Goal: Task Accomplishment & Management: Complete application form

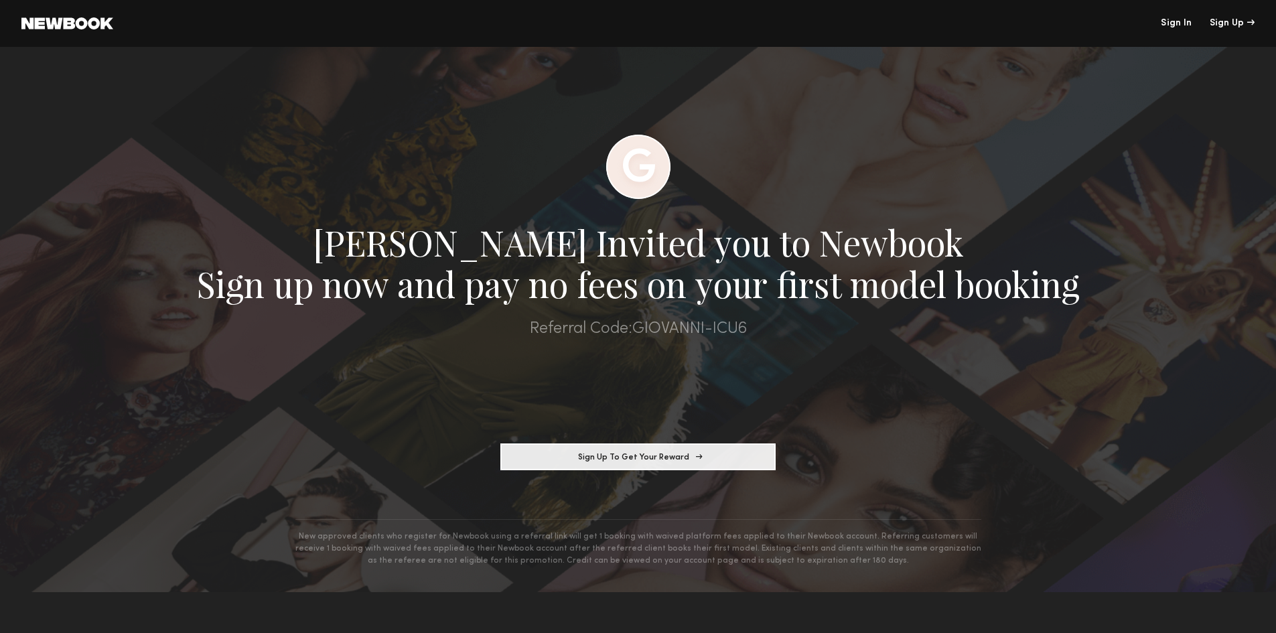
click at [648, 458] on button "Sign Up To Get Your Reward" at bounding box center [637, 457] width 275 height 27
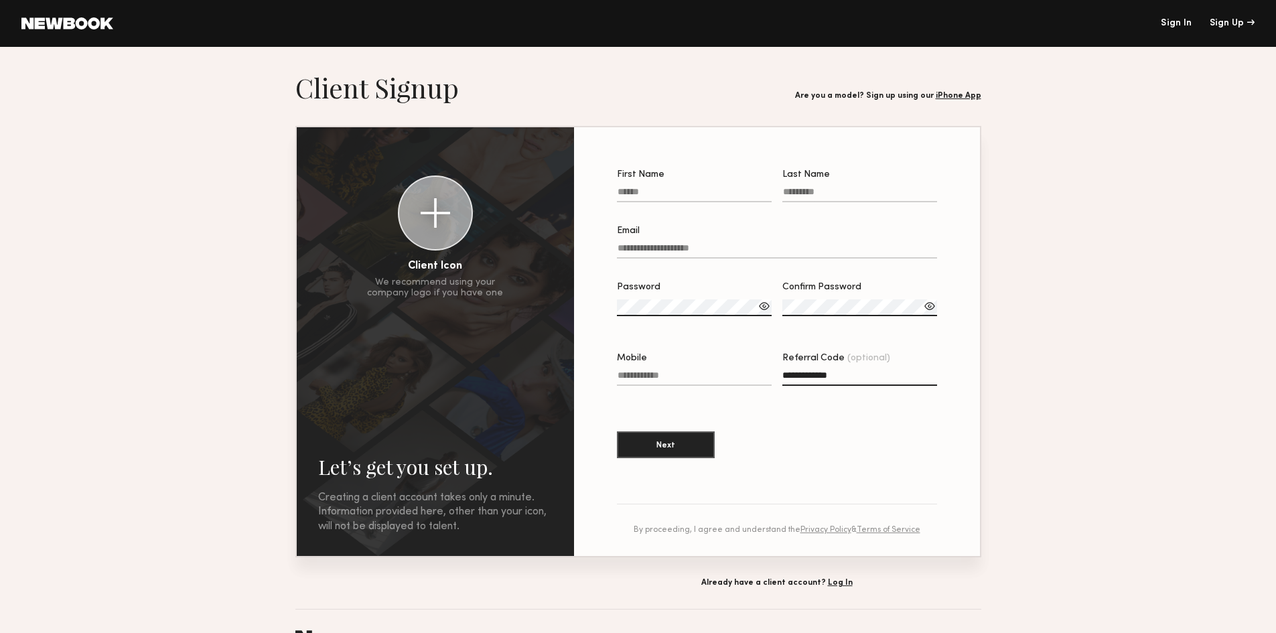
click at [693, 198] on input "First Name" at bounding box center [694, 194] width 155 height 15
type input "*****"
type input "******"
type input "**********"
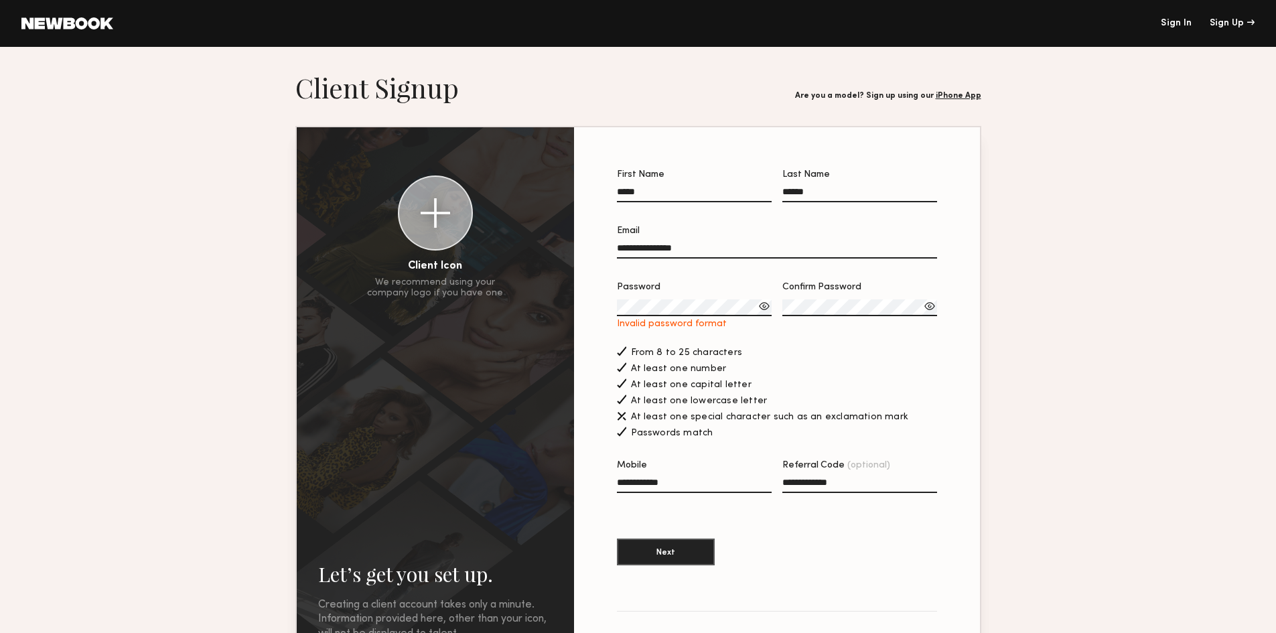
click at [709, 301] on label "Password Invalid password format" at bounding box center [694, 306] width 155 height 47
click at [764, 310] on div at bounding box center [764, 305] width 13 height 13
click at [764, 313] on div at bounding box center [764, 305] width 13 height 13
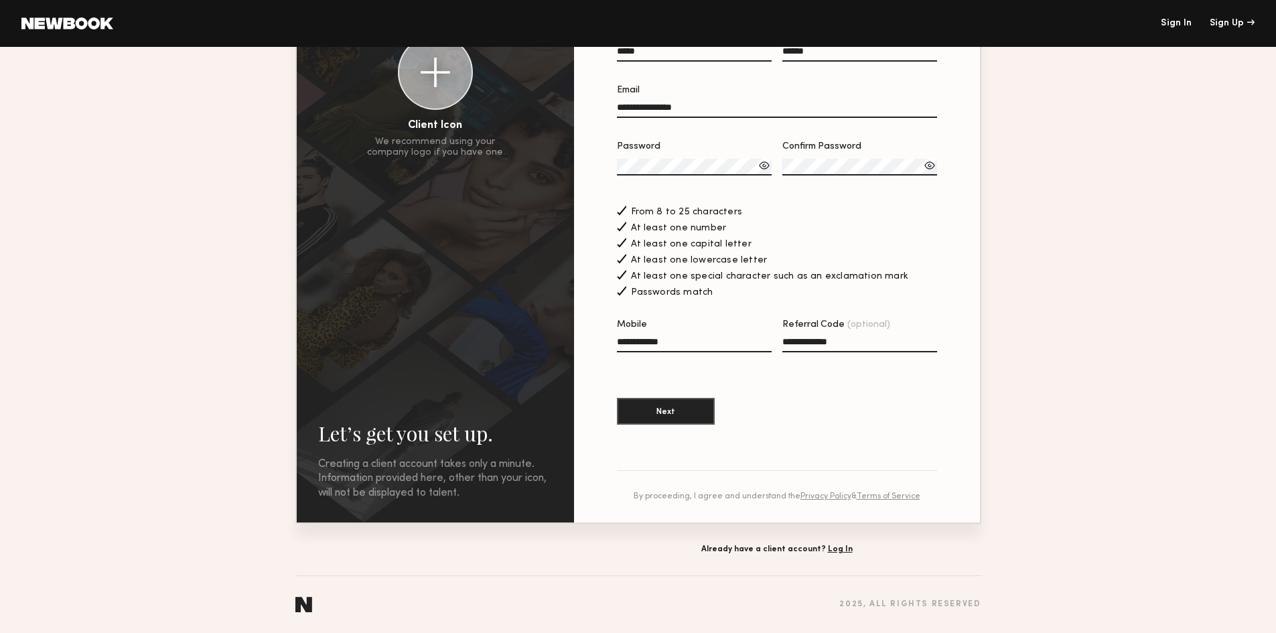
scroll to position [155, 0]
click at [683, 413] on button "Next" at bounding box center [666, 410] width 98 height 27
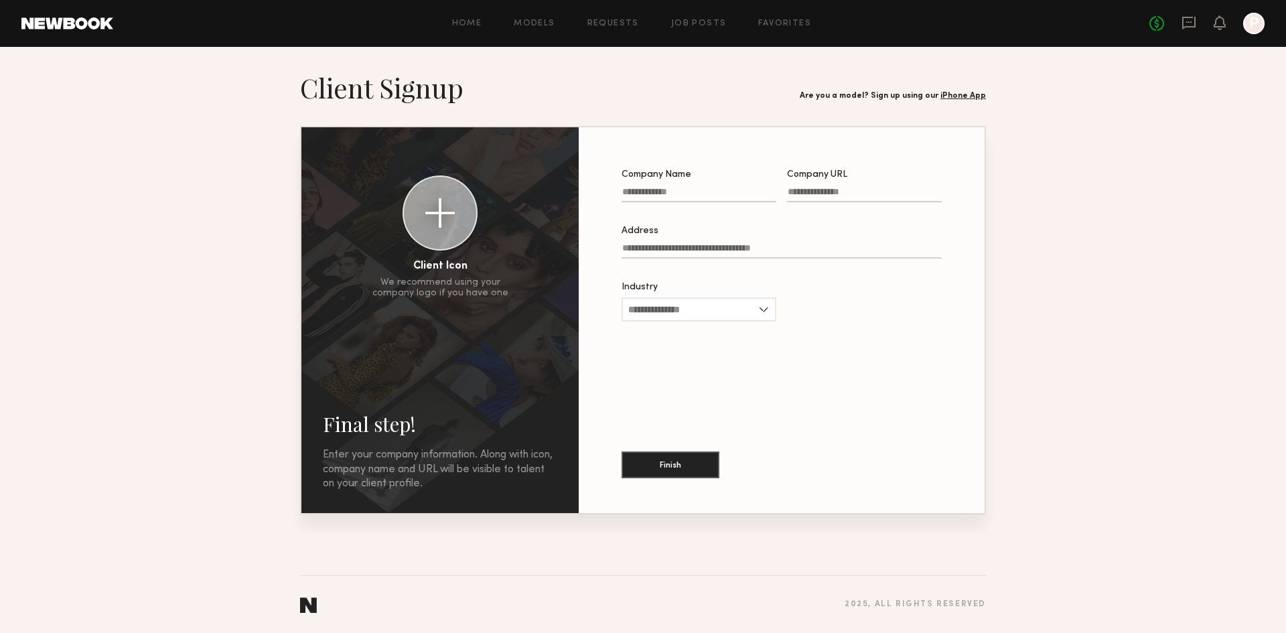
click at [754, 198] on input "Company Name" at bounding box center [699, 194] width 155 height 15
type input "*"
type input "*******"
type input "*"
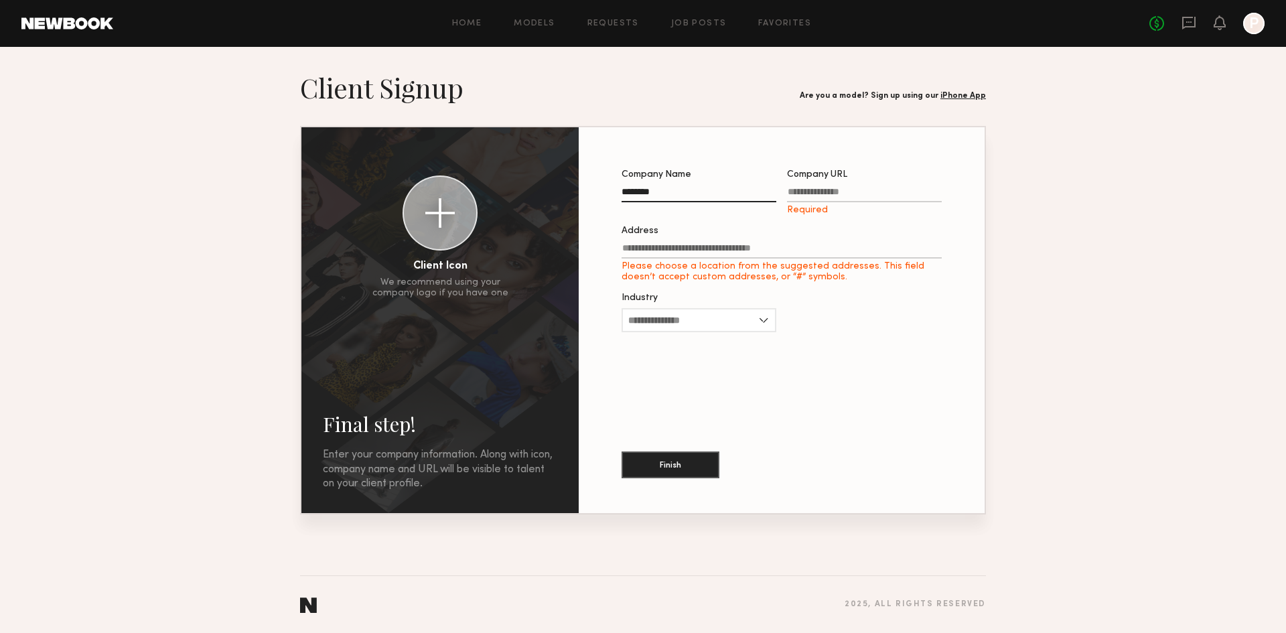
drag, startPoint x: 701, startPoint y: 198, endPoint x: 578, endPoint y: 186, distance: 124.5
click at [578, 186] on div "Client Icon We recommend using your company logo if you have one Final step! En…" at bounding box center [642, 320] width 683 height 386
type input "*"
type input "******"
type input "**********"
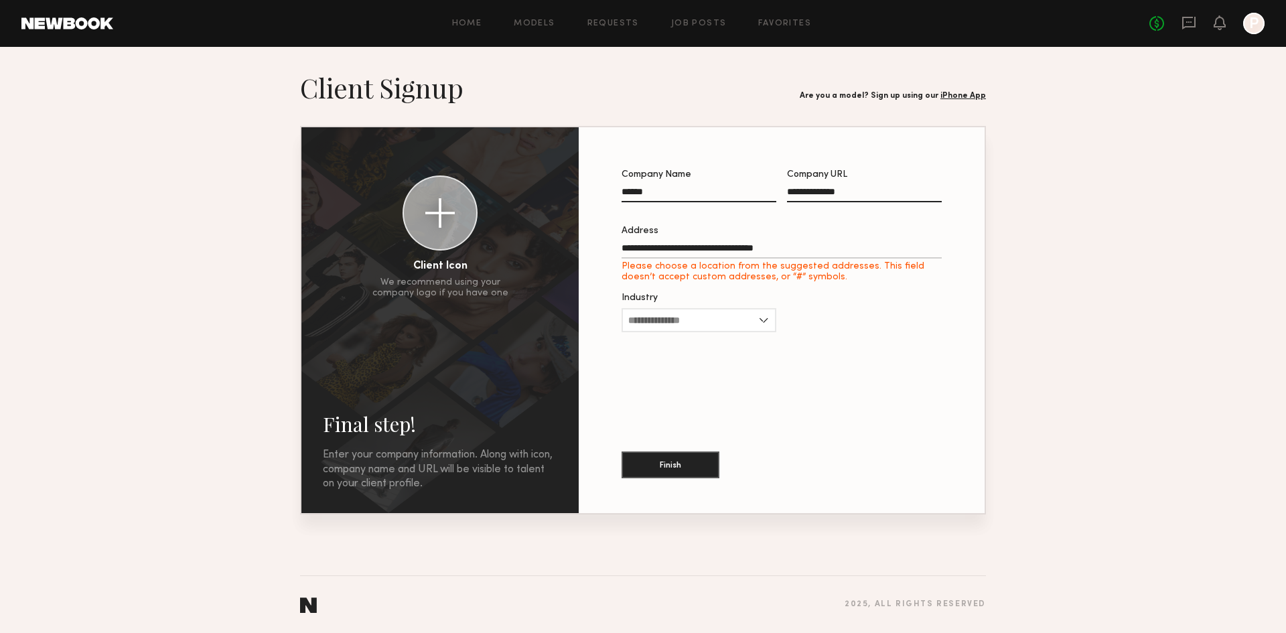
type input "**********"
click at [748, 321] on input "Industry" at bounding box center [699, 309] width 155 height 24
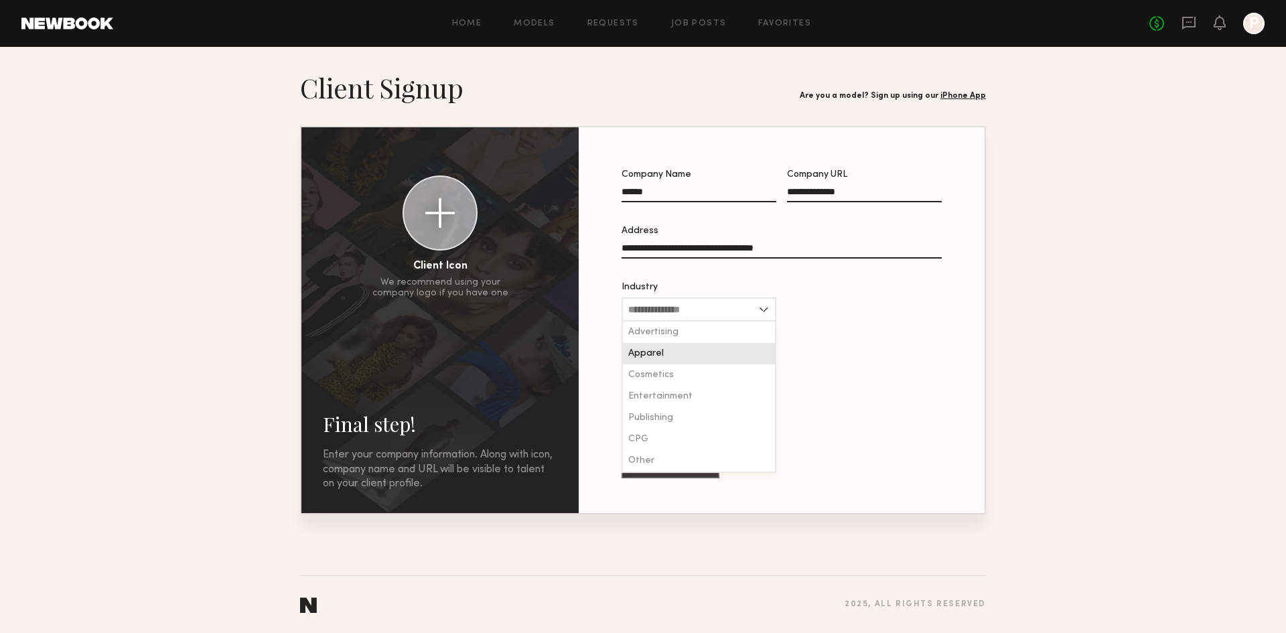
click at [698, 362] on div "Apparel" at bounding box center [699, 353] width 152 height 21
type input "*******"
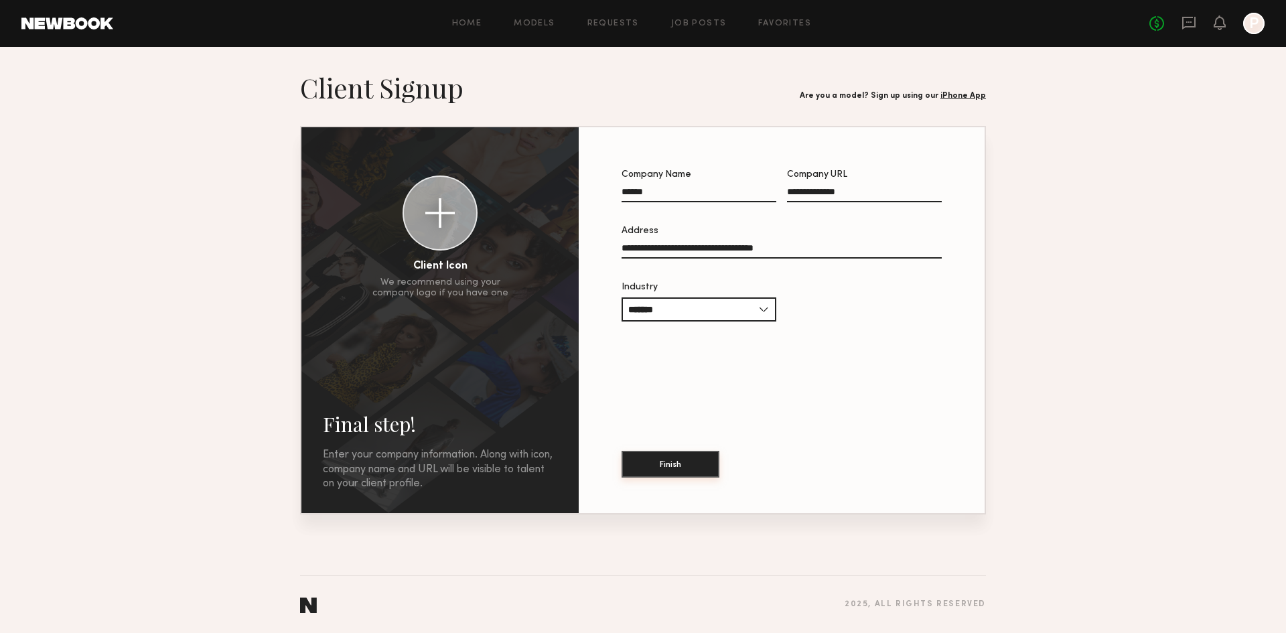
click at [680, 466] on button "Finish" at bounding box center [671, 464] width 98 height 27
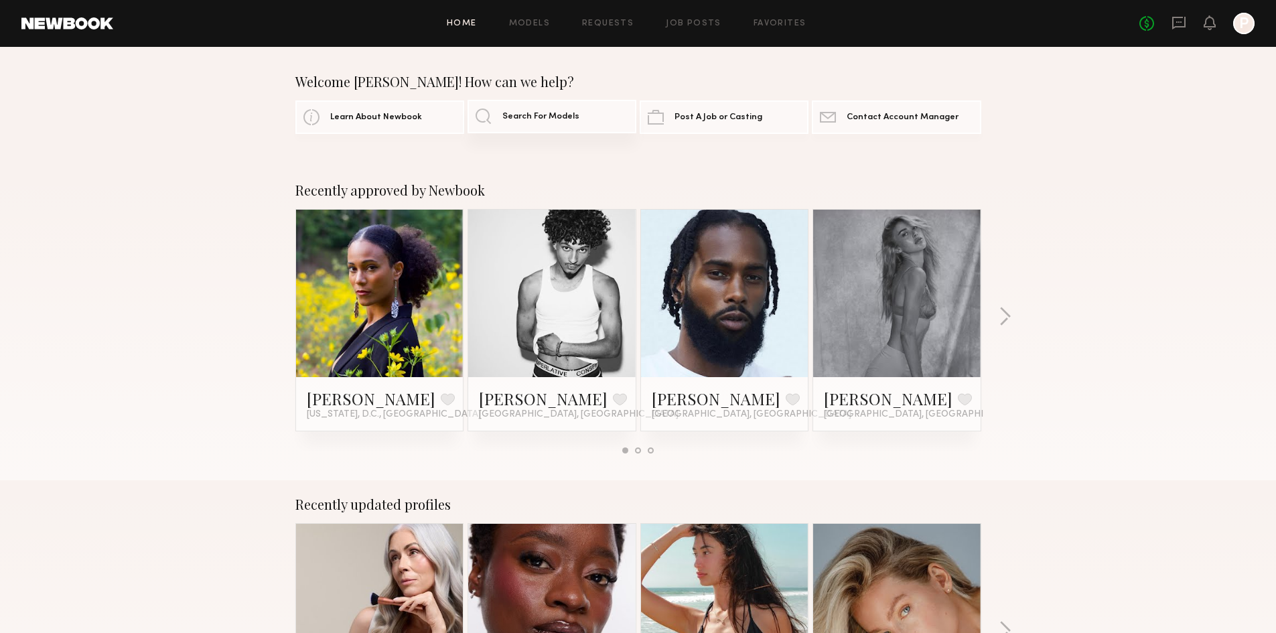
click at [550, 119] on span "Search For Models" at bounding box center [540, 117] width 77 height 9
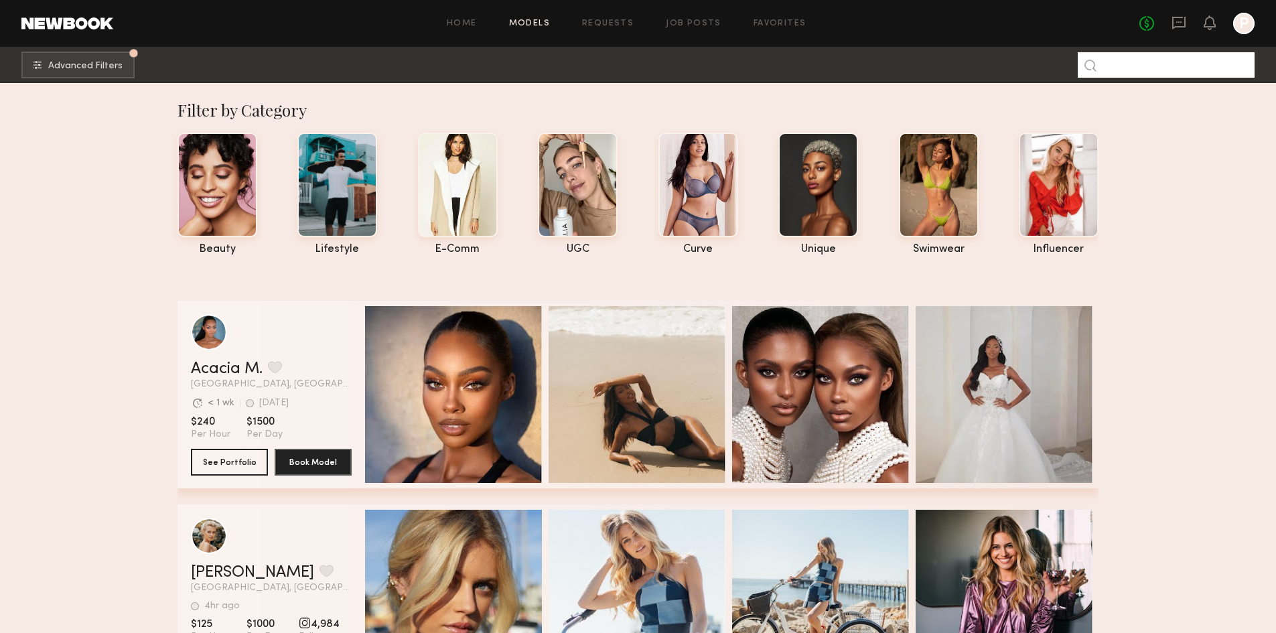
click at [1144, 66] on input at bounding box center [1166, 64] width 177 height 25
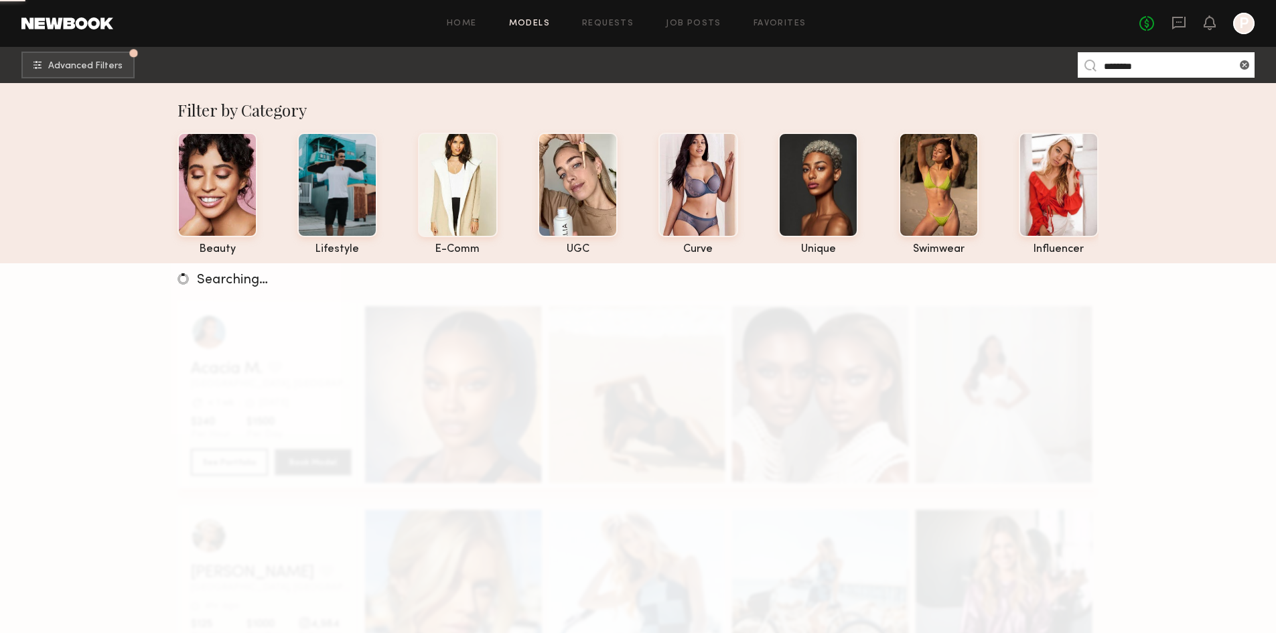
type input "********"
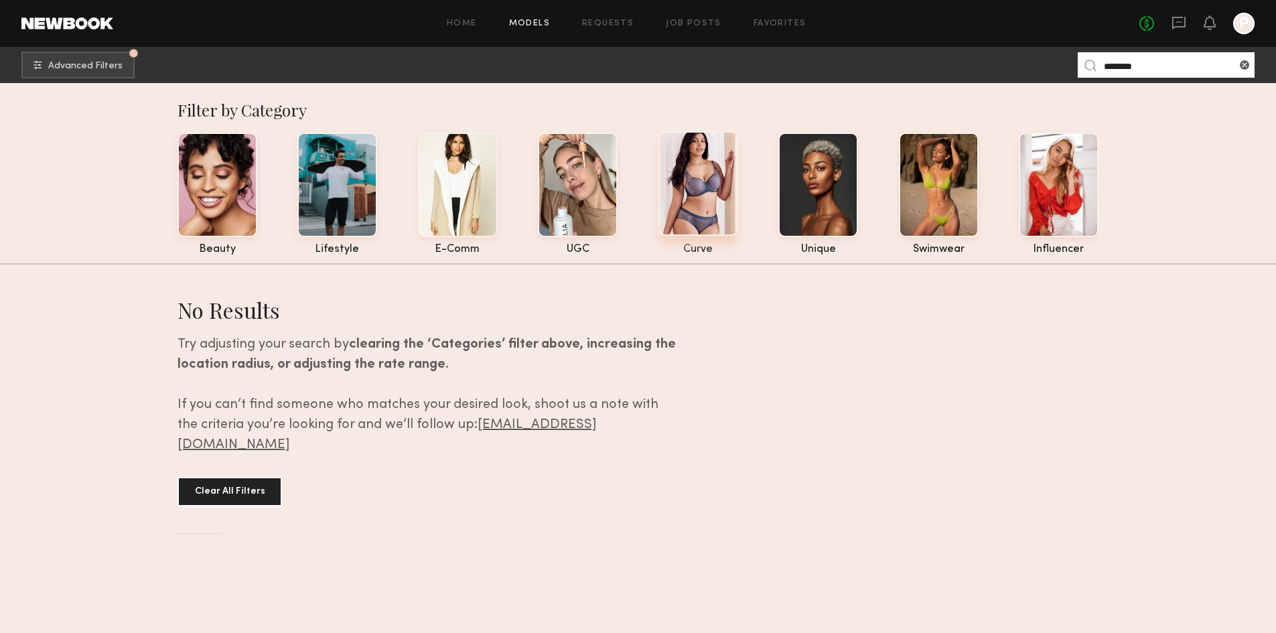
click at [695, 184] on div at bounding box center [699, 183] width 80 height 105
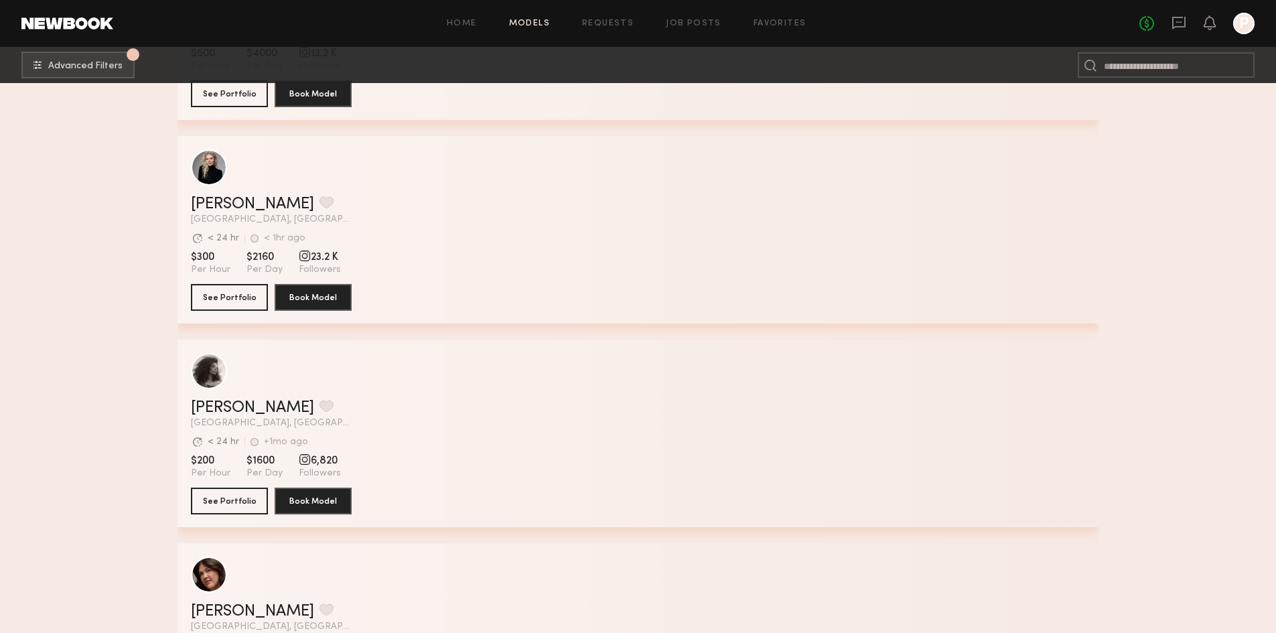
scroll to position [1608, 0]
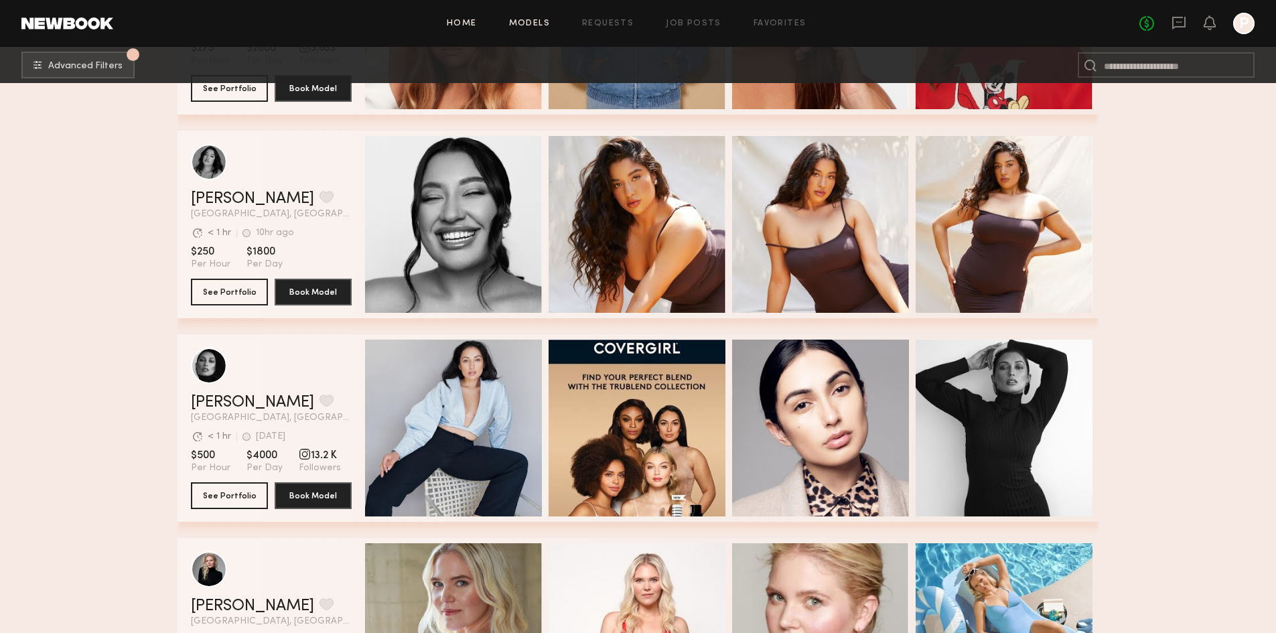
click at [472, 21] on link "Home" at bounding box center [462, 23] width 30 height 9
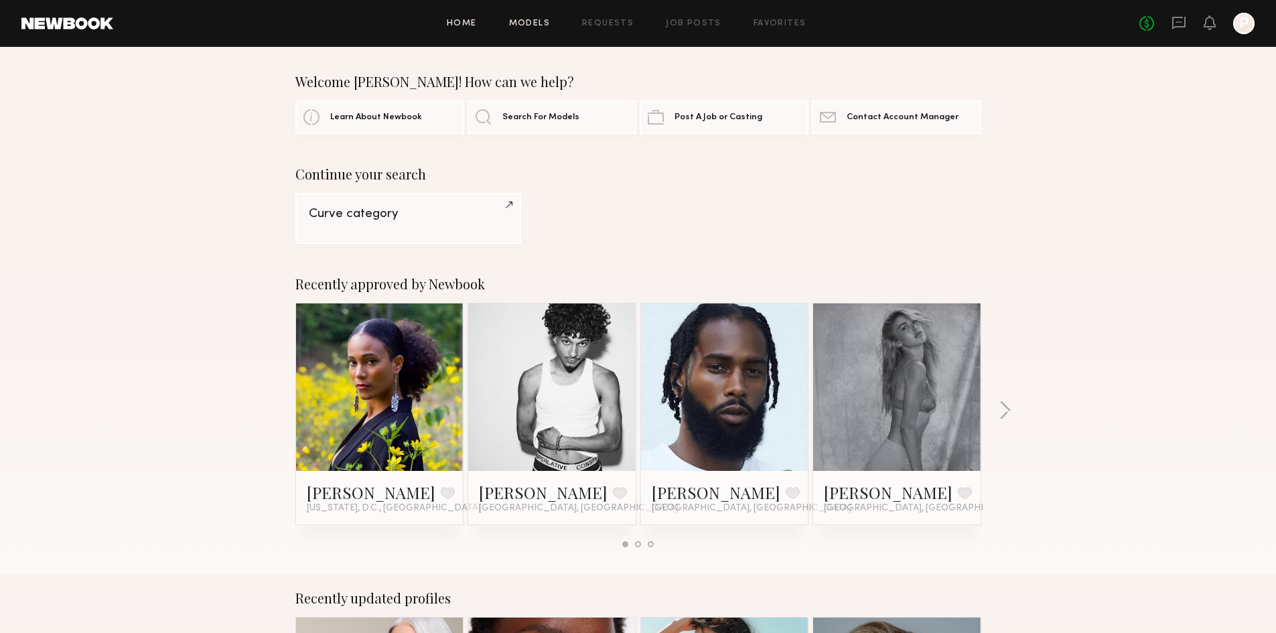
click at [525, 27] on link "Models" at bounding box center [529, 23] width 41 height 9
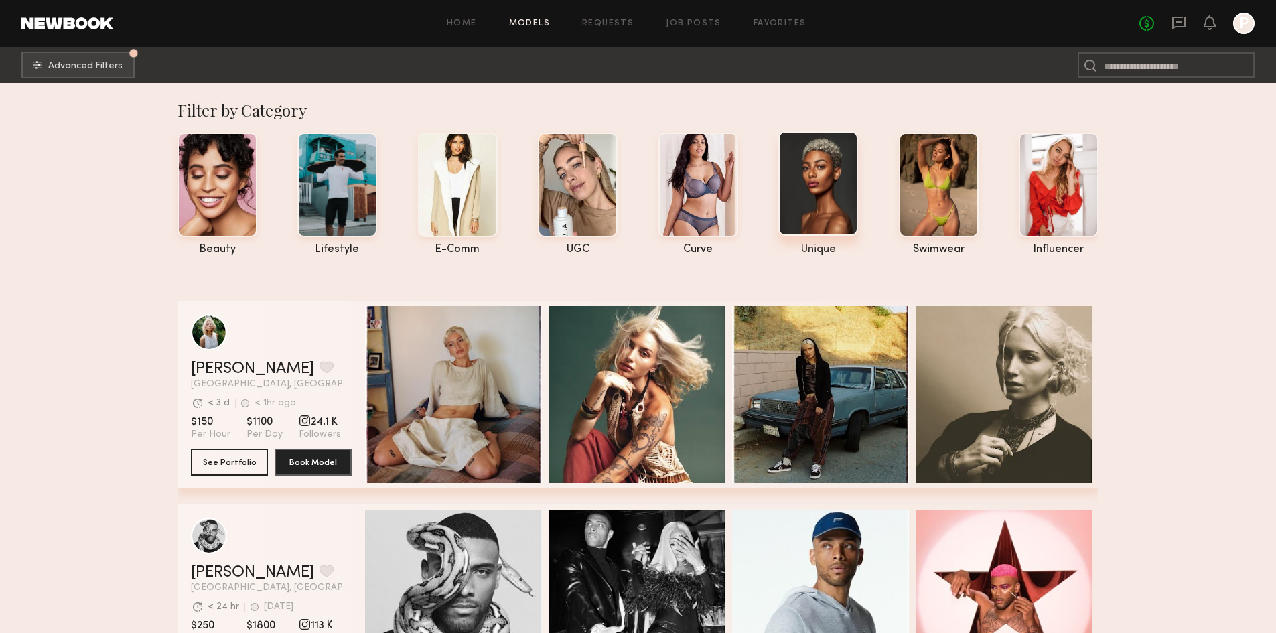
click at [814, 182] on div at bounding box center [818, 183] width 80 height 105
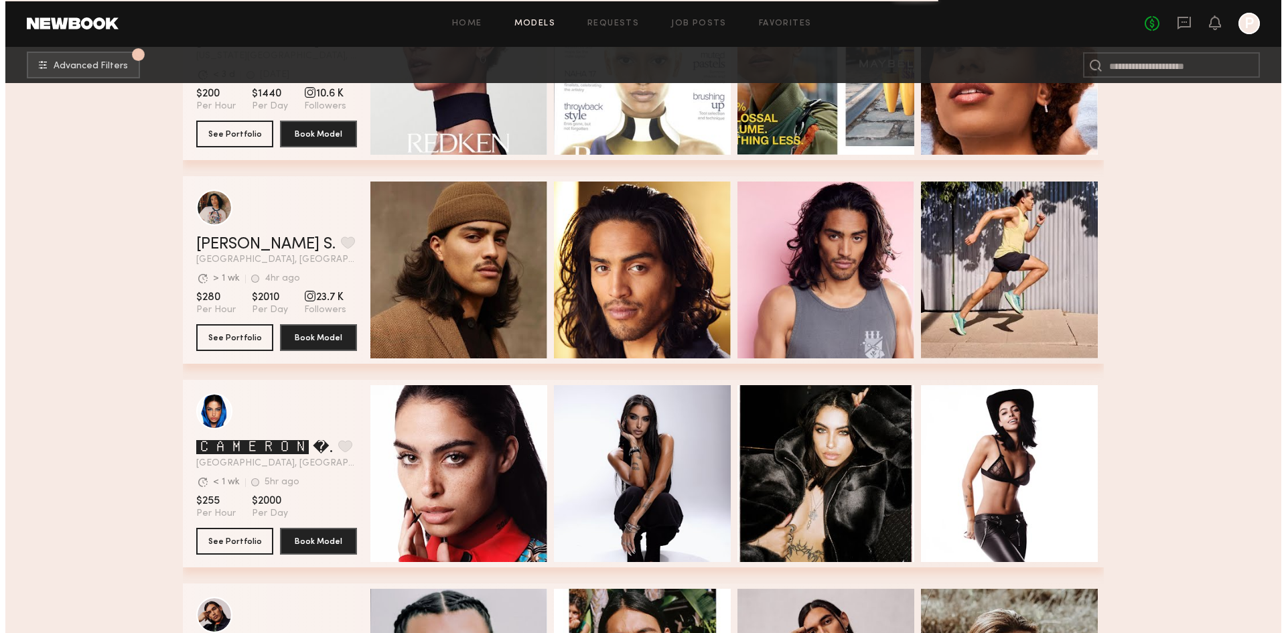
scroll to position [691, 0]
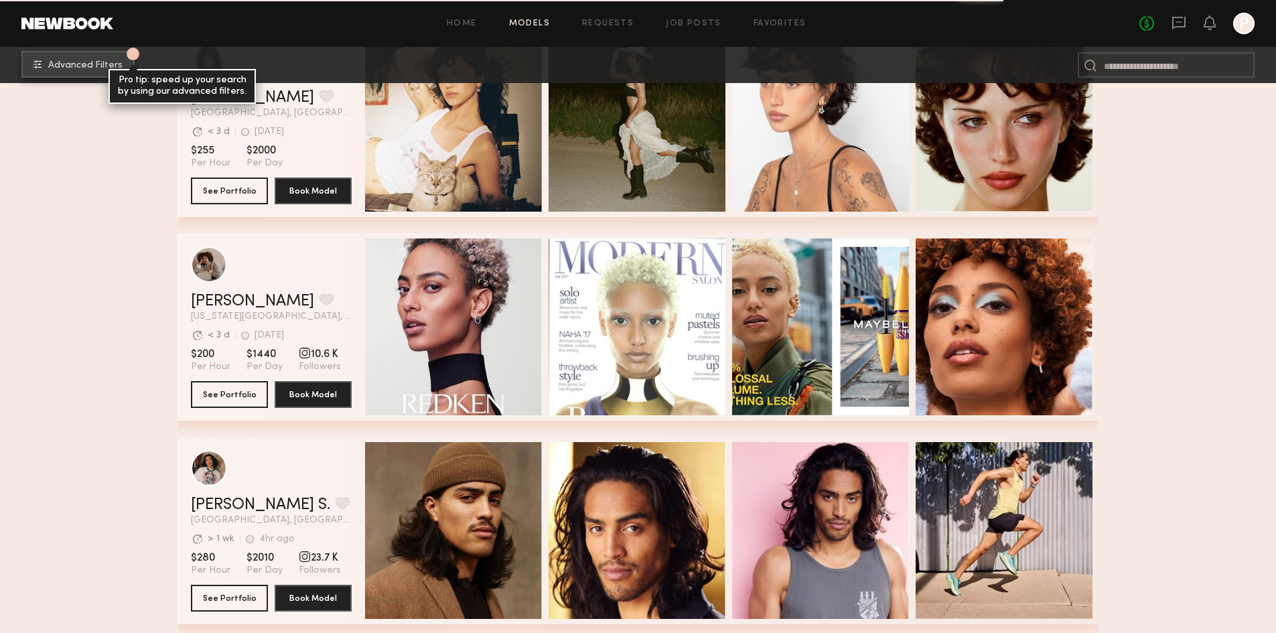
click at [56, 66] on span "Advanced Filters" at bounding box center [85, 65] width 74 height 9
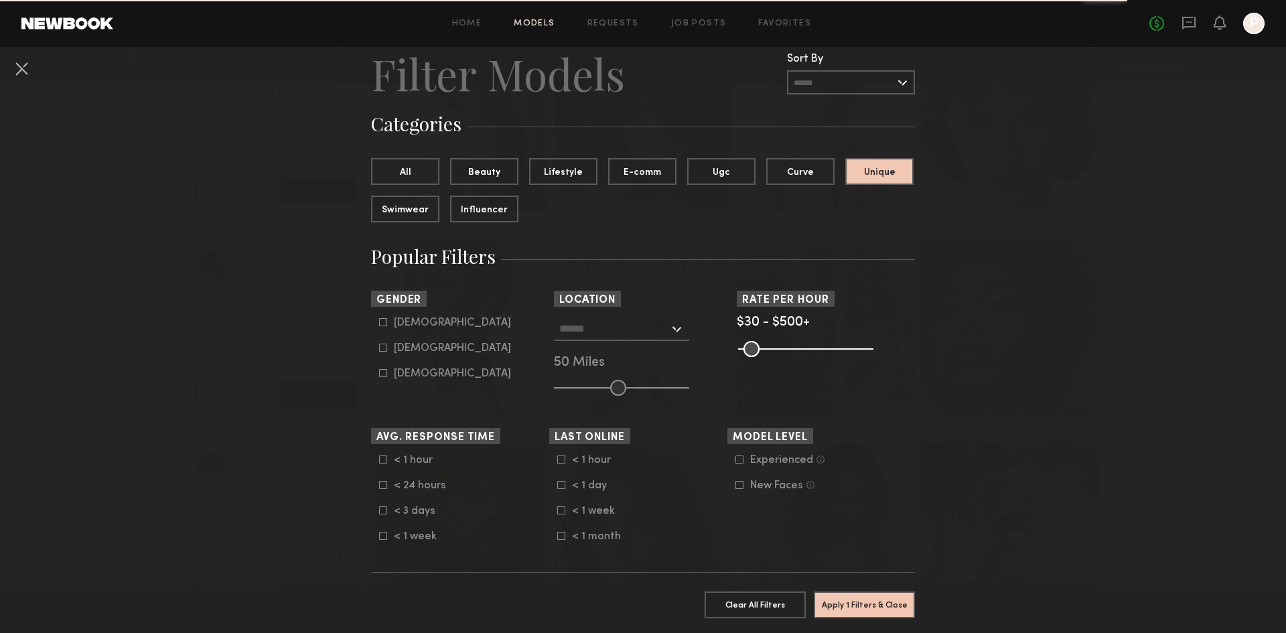
scroll to position [67, 0]
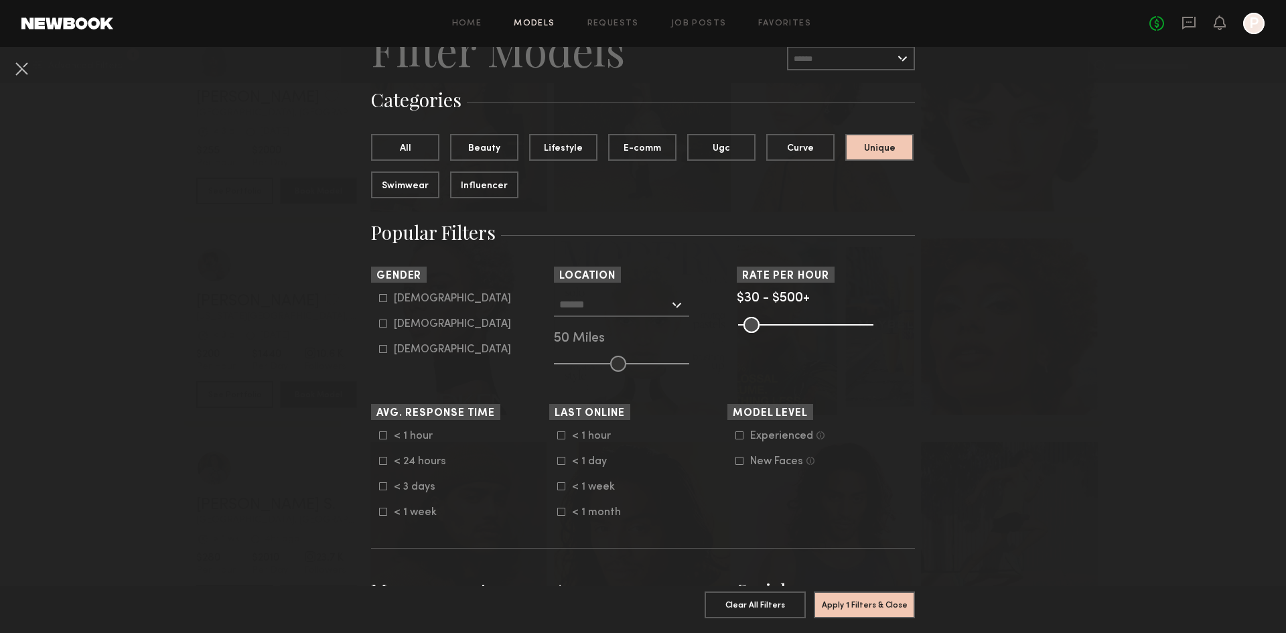
click at [379, 300] on icon at bounding box center [383, 298] width 8 height 8
type input "*"
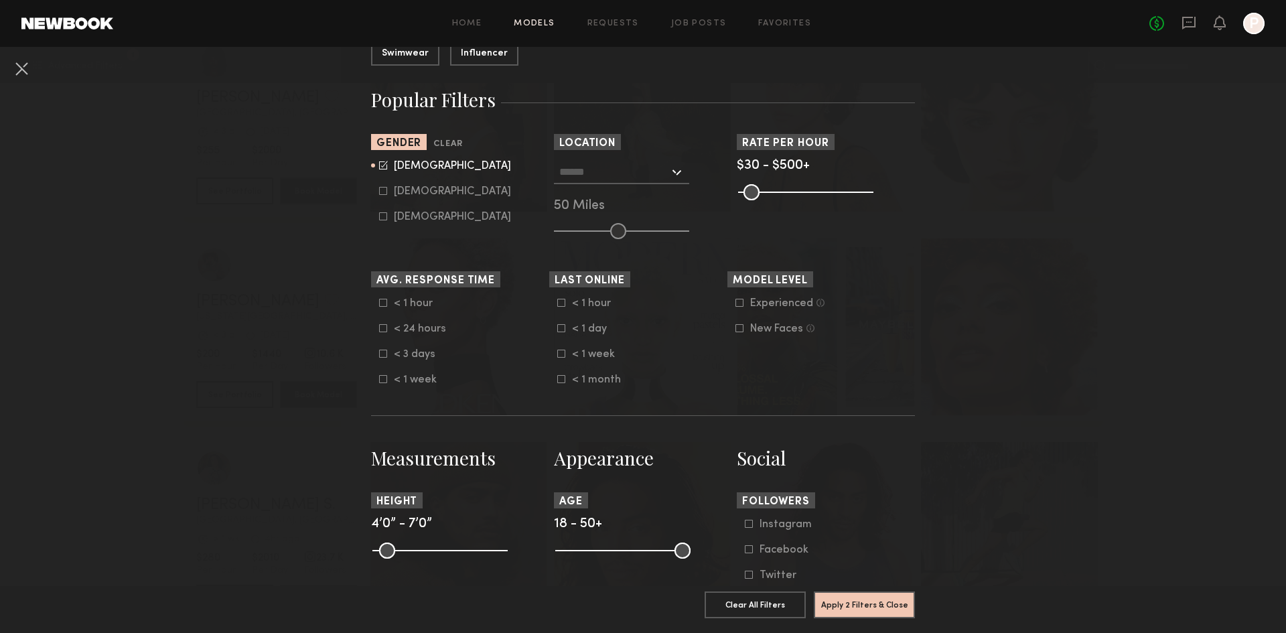
scroll to position [201, 0]
drag, startPoint x: 375, startPoint y: 557, endPoint x: 433, endPoint y: 561, distance: 58.5
type input "**"
click at [433, 557] on input "range" at bounding box center [439, 549] width 135 height 16
drag, startPoint x: 498, startPoint y: 559, endPoint x: 459, endPoint y: 558, distance: 39.6
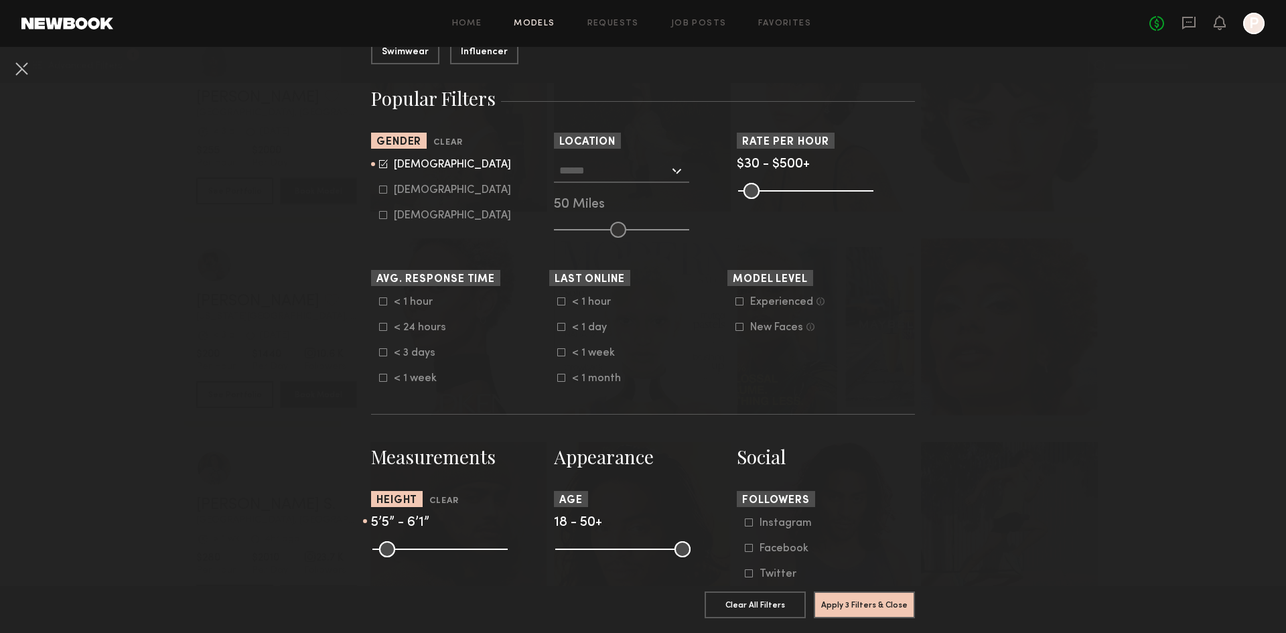
type input "**"
click at [459, 557] on input "range" at bounding box center [439, 549] width 135 height 16
click at [460, 557] on input "range" at bounding box center [439, 549] width 135 height 16
drag, startPoint x: 428, startPoint y: 559, endPoint x: 441, endPoint y: 560, distance: 12.7
type input "**"
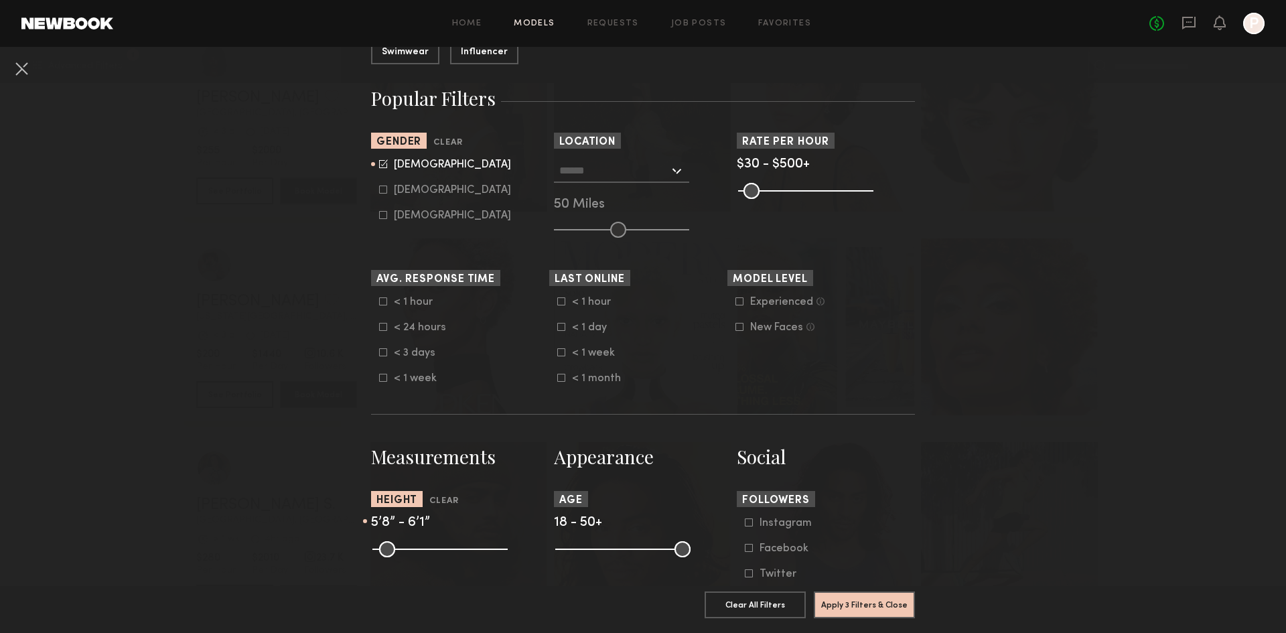
click at [441, 557] on input "range" at bounding box center [439, 549] width 135 height 16
type input "**"
click at [459, 557] on input "range" at bounding box center [439, 549] width 135 height 16
click at [943, 348] on nb-browse-filters "Clear All Filter Models Filter Models Sort By Clear Rate LOW TO HIGH HIGH TO LO…" at bounding box center [643, 580] width 1286 height 1469
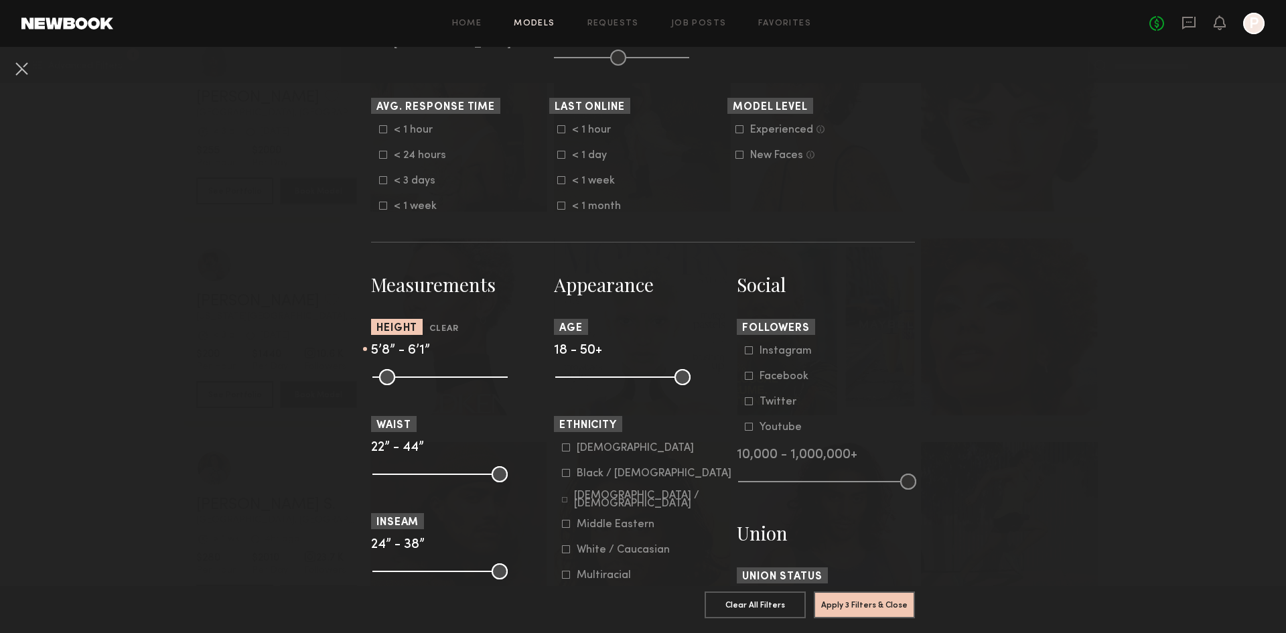
scroll to position [402, 0]
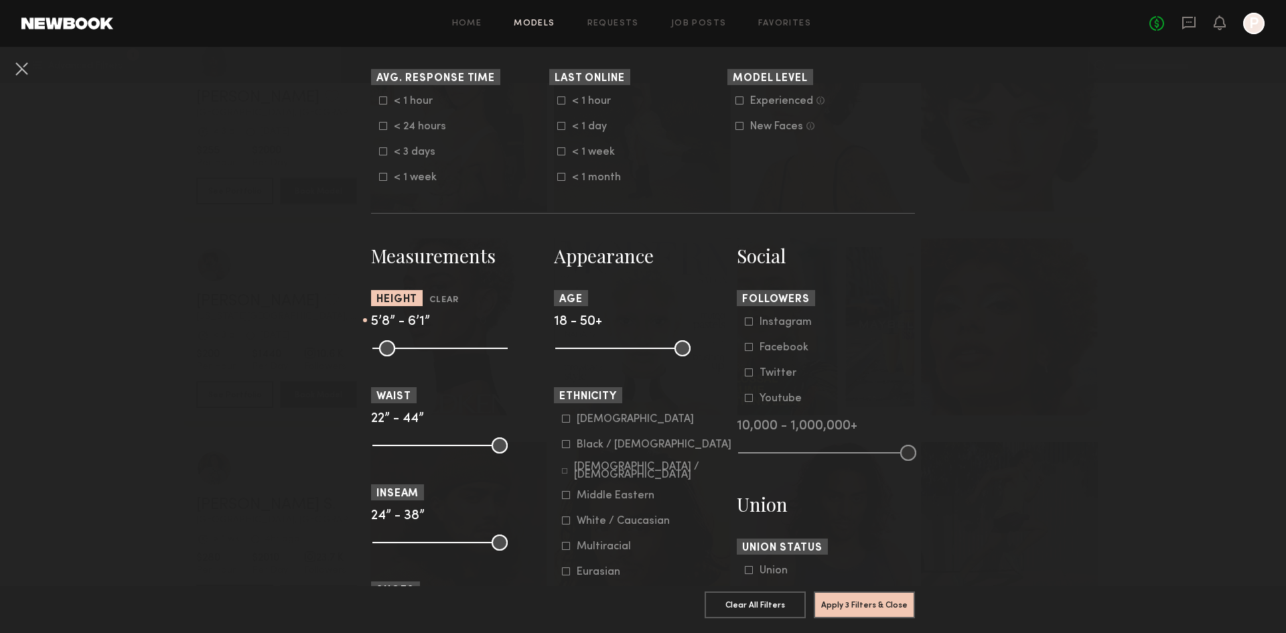
click at [562, 423] on icon at bounding box center [566, 419] width 8 height 8
click at [857, 599] on button "Apply 4 Filters & Close" at bounding box center [864, 604] width 101 height 27
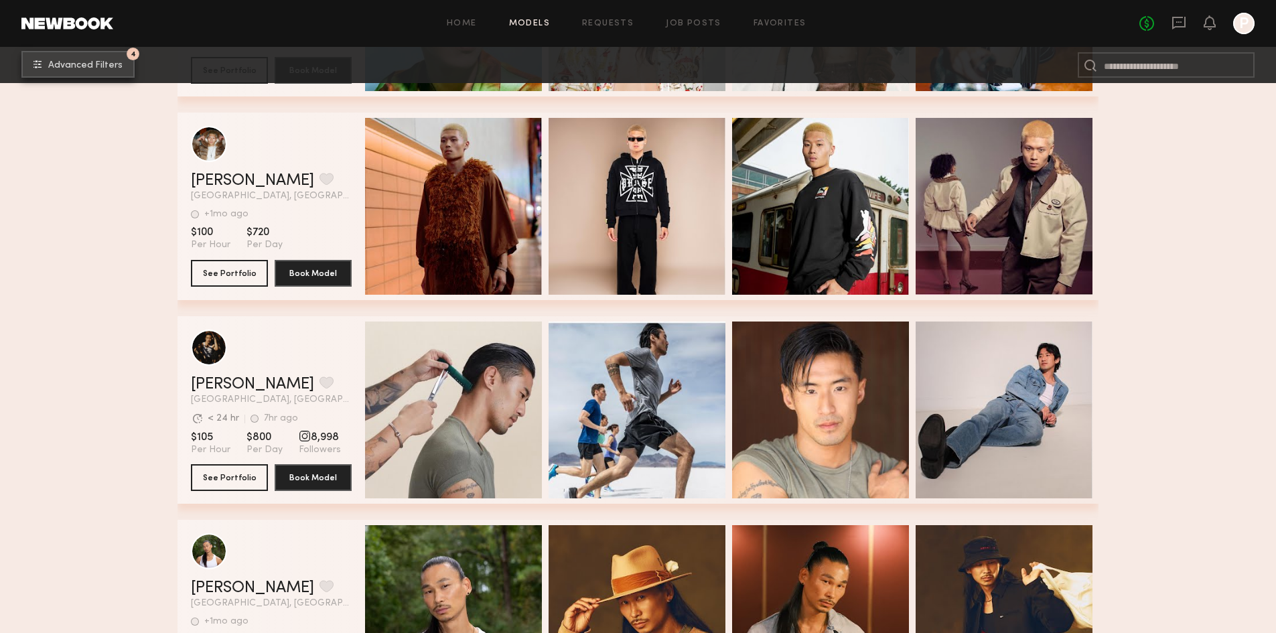
scroll to position [1876, 0]
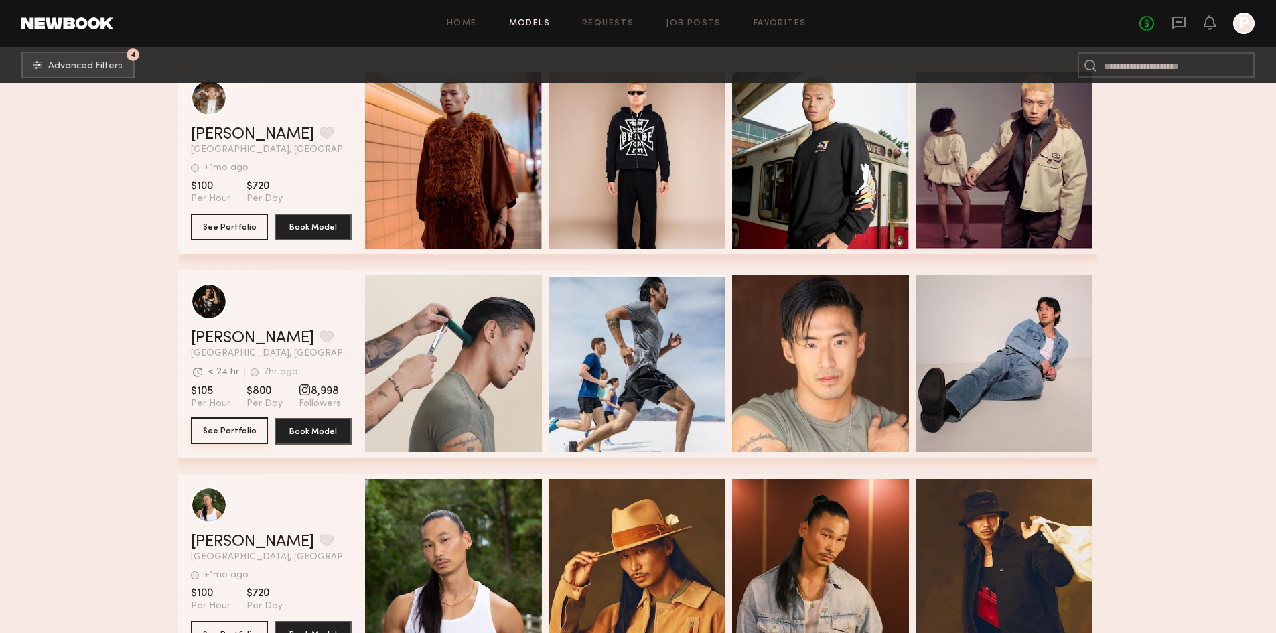
click at [248, 441] on button "See Portfolio" at bounding box center [229, 430] width 77 height 27
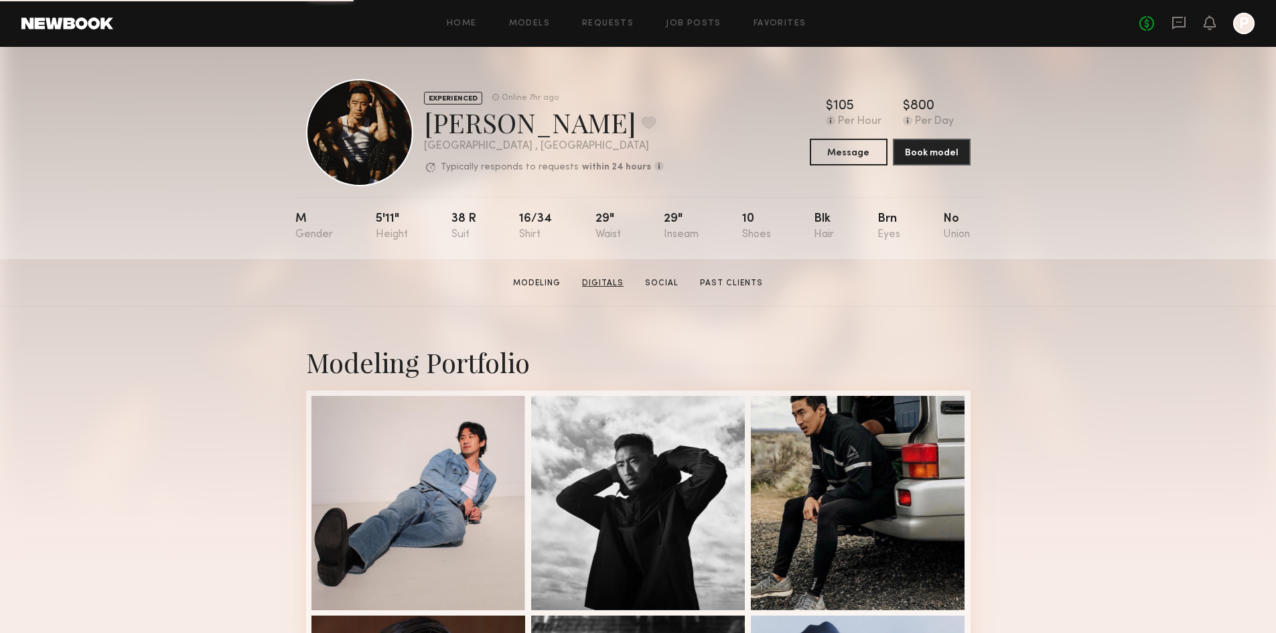
click at [612, 289] on link "Digitals" at bounding box center [603, 283] width 52 height 12
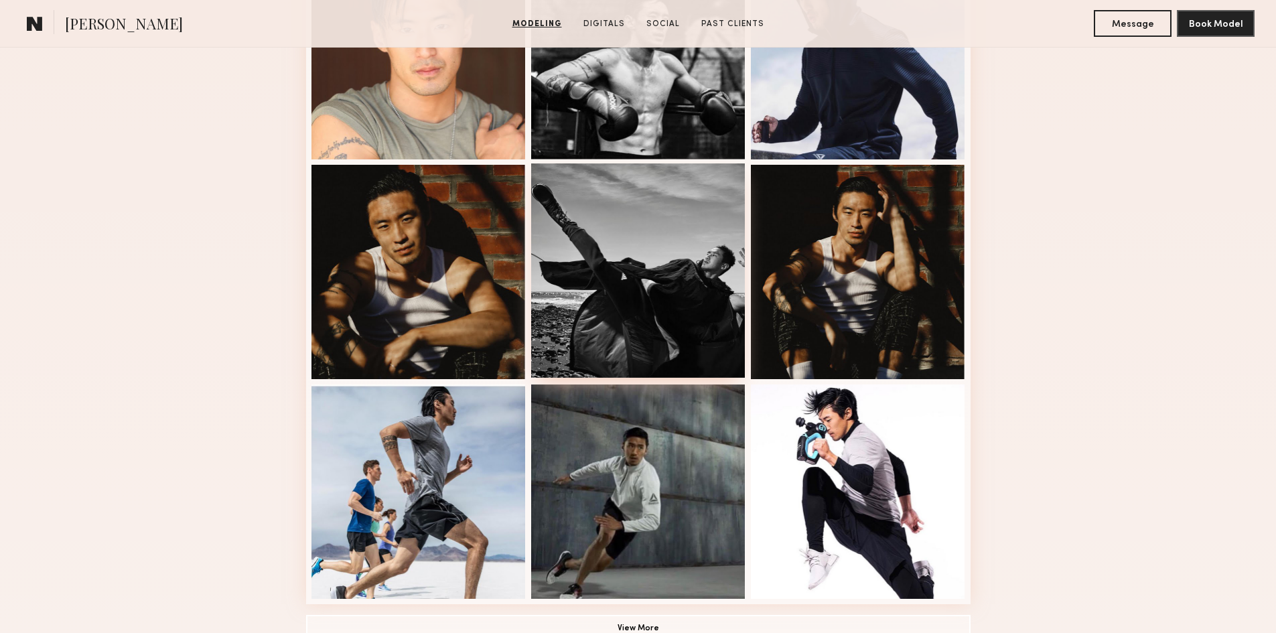
scroll to position [738, 0]
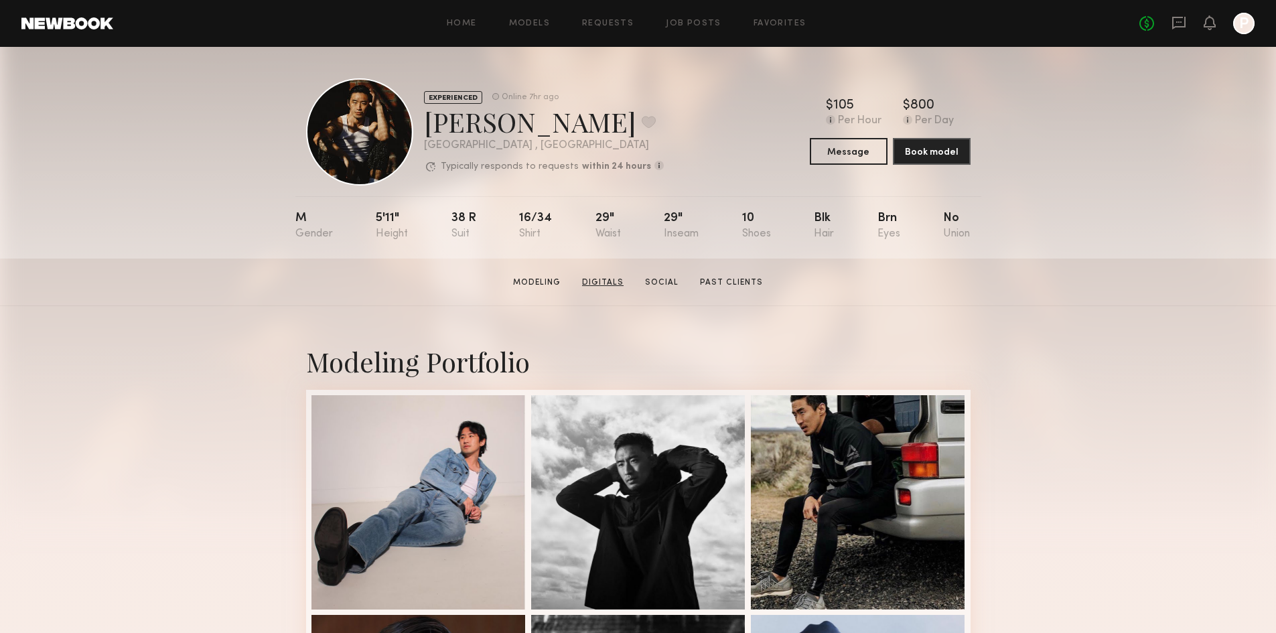
click at [618, 282] on link "Digitals" at bounding box center [603, 283] width 52 height 12
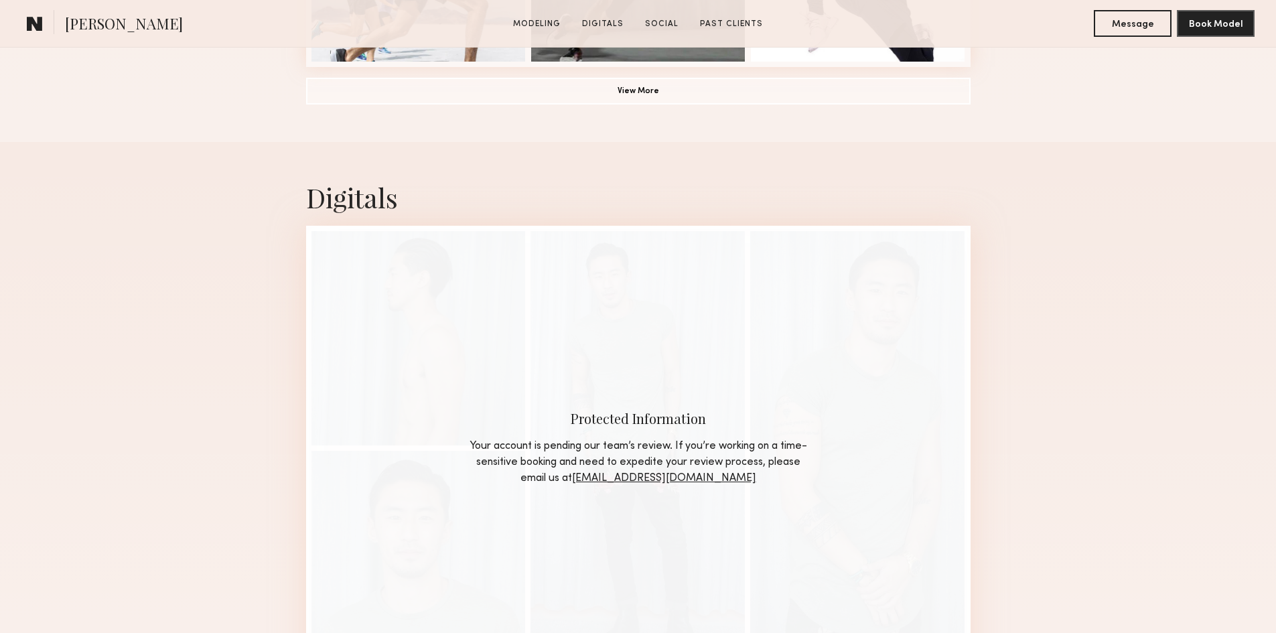
scroll to position [1274, 0]
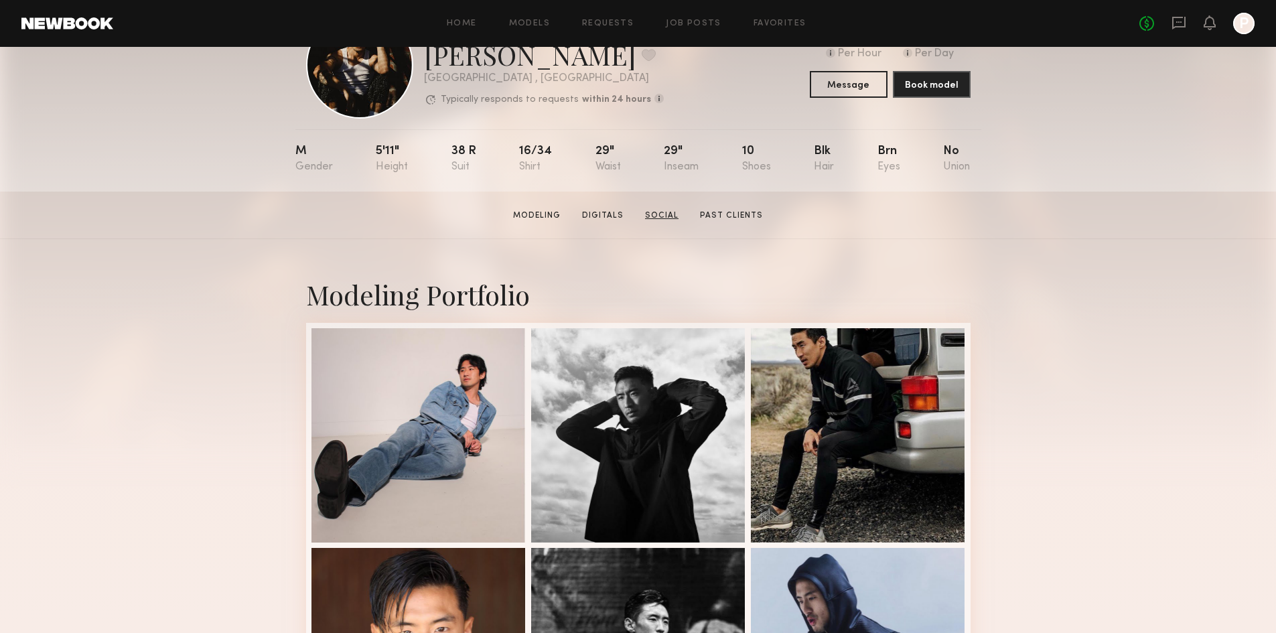
click at [667, 220] on link "Social" at bounding box center [662, 216] width 44 height 12
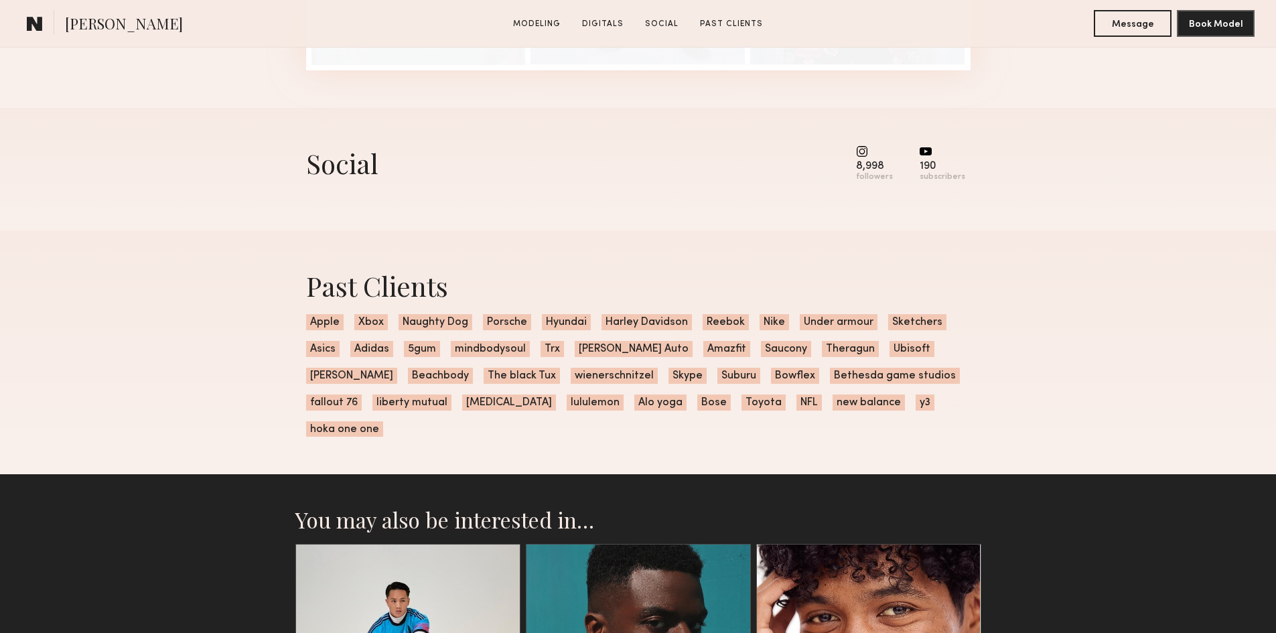
scroll to position [1840, 0]
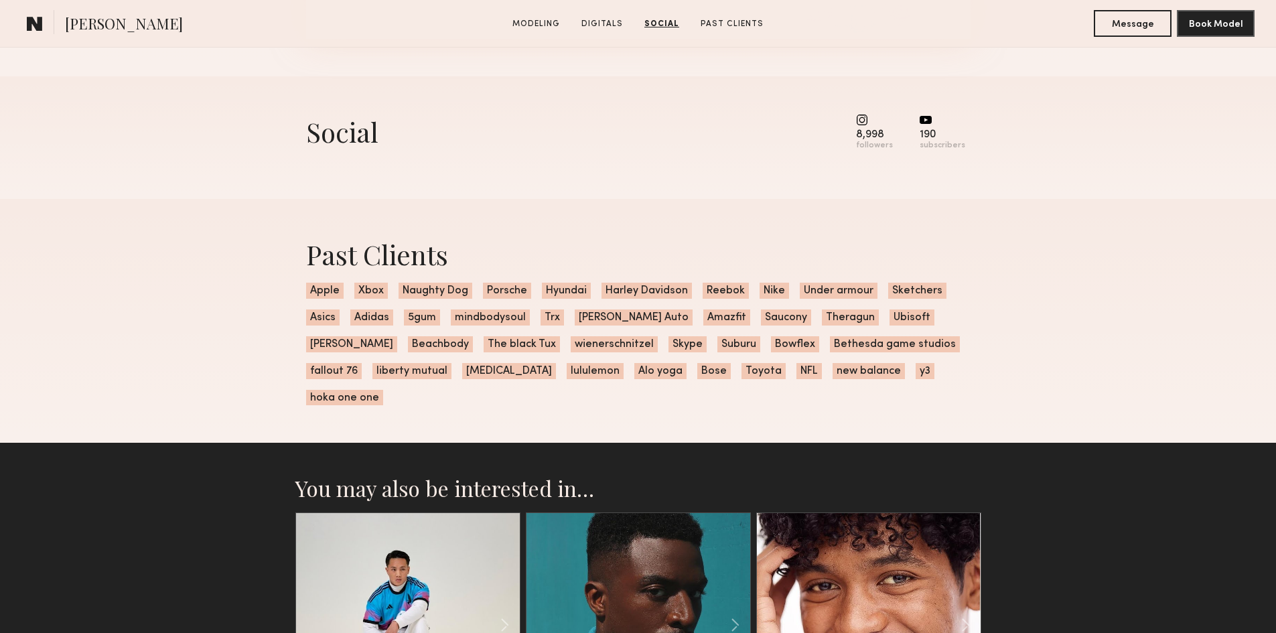
click at [928, 124] on icon at bounding box center [926, 120] width 12 height 8
click at [878, 151] on div "followers" at bounding box center [874, 146] width 37 height 10
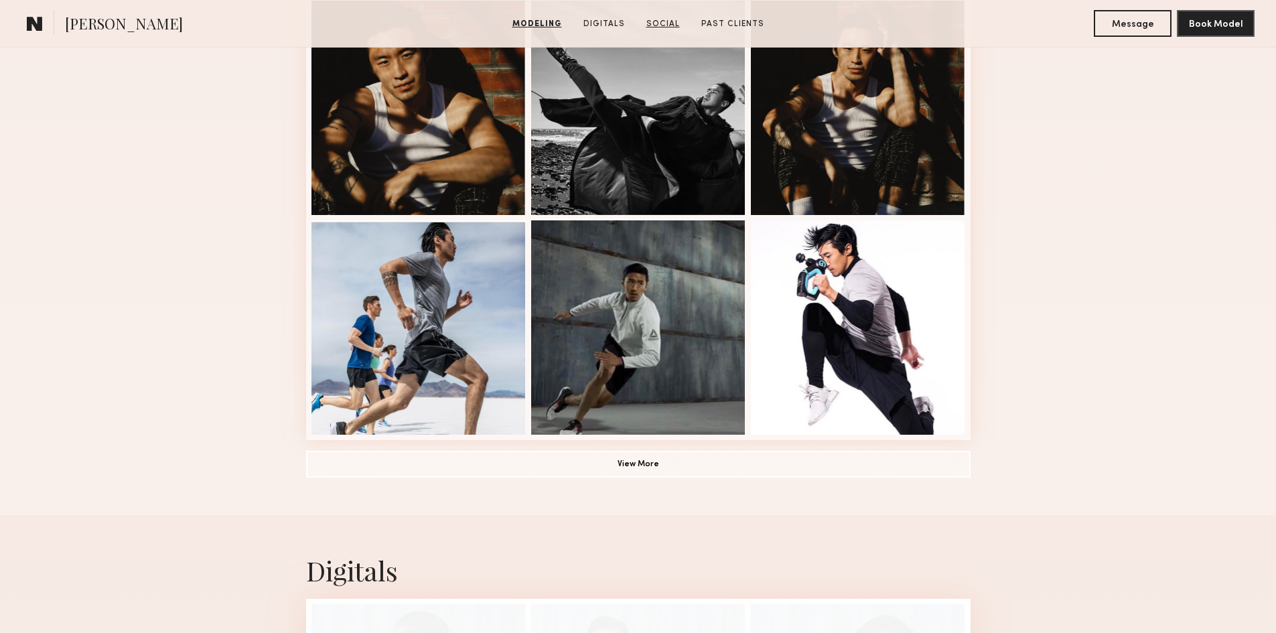
click at [669, 21] on link "Social" at bounding box center [663, 24] width 44 height 12
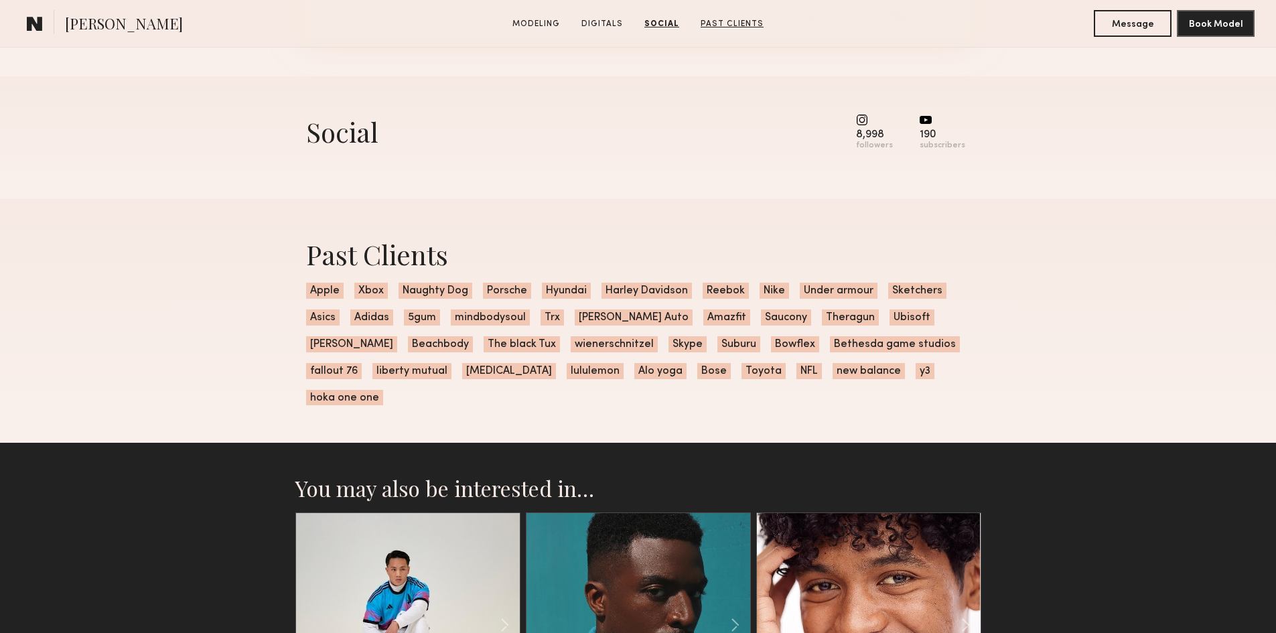
click at [741, 21] on link "Past Clients" at bounding box center [732, 24] width 74 height 12
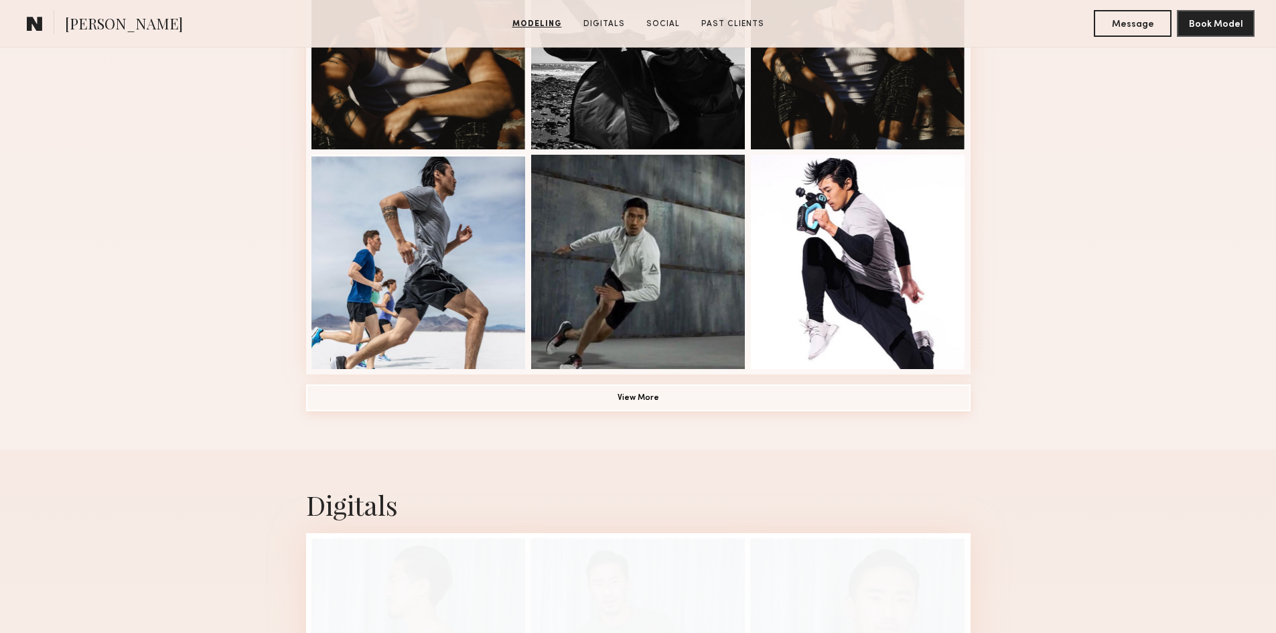
scroll to position [1057, 0]
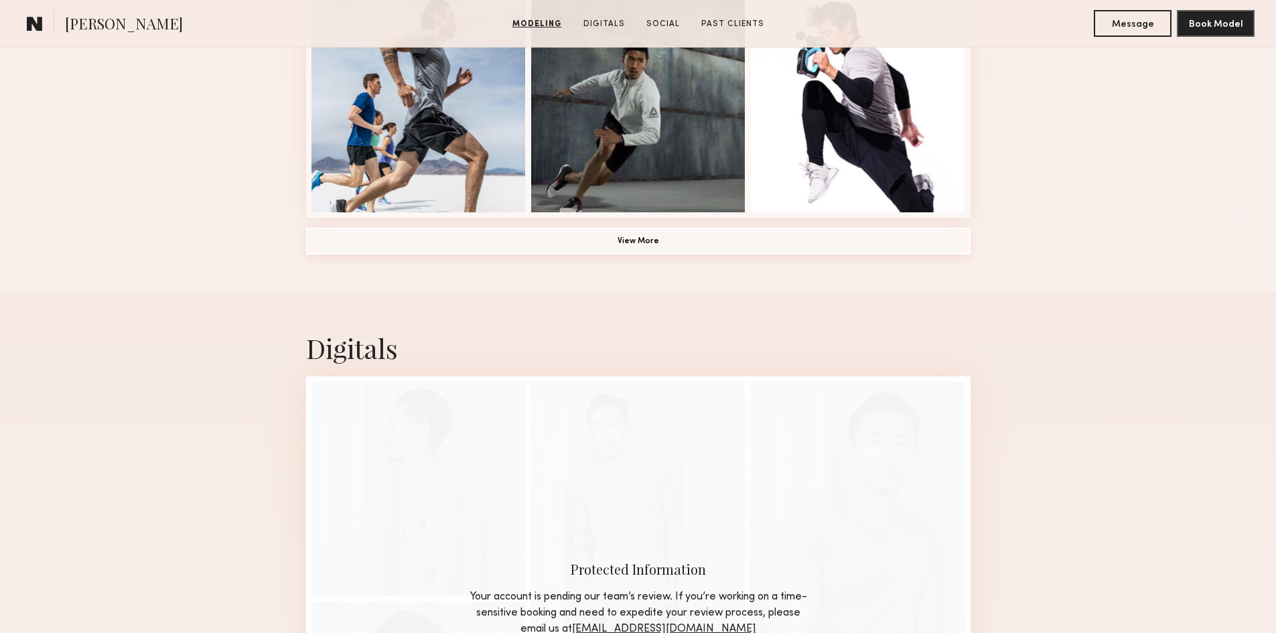
click at [638, 247] on button "View More" at bounding box center [638, 241] width 665 height 27
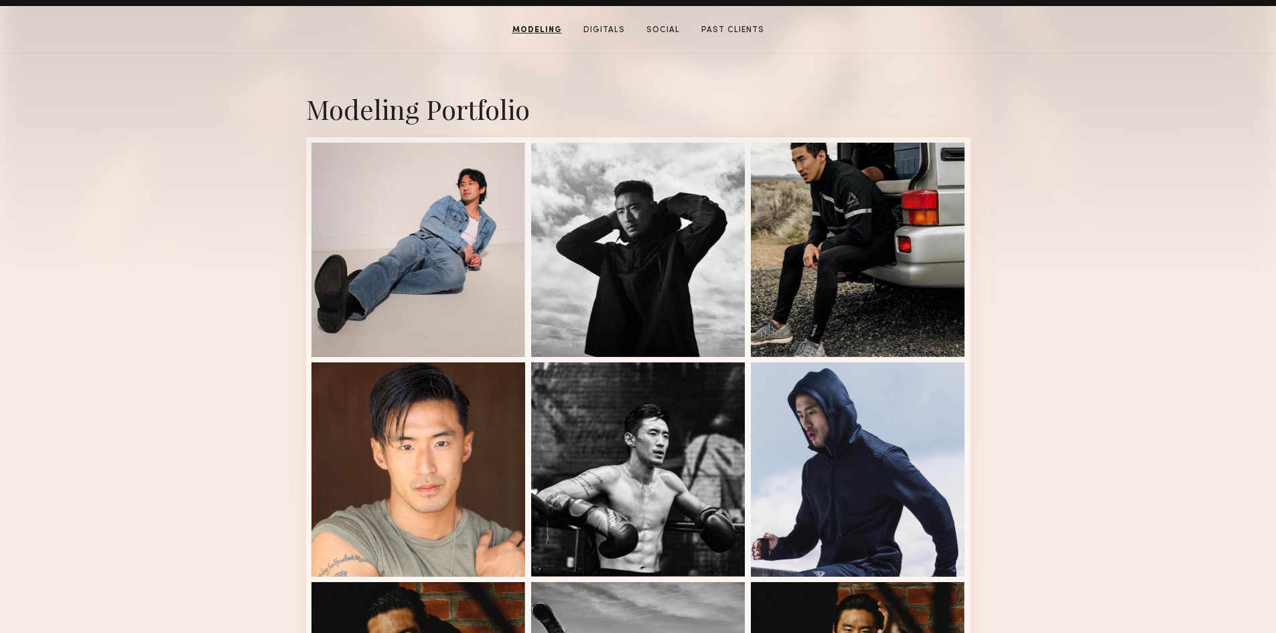
scroll to position [0, 0]
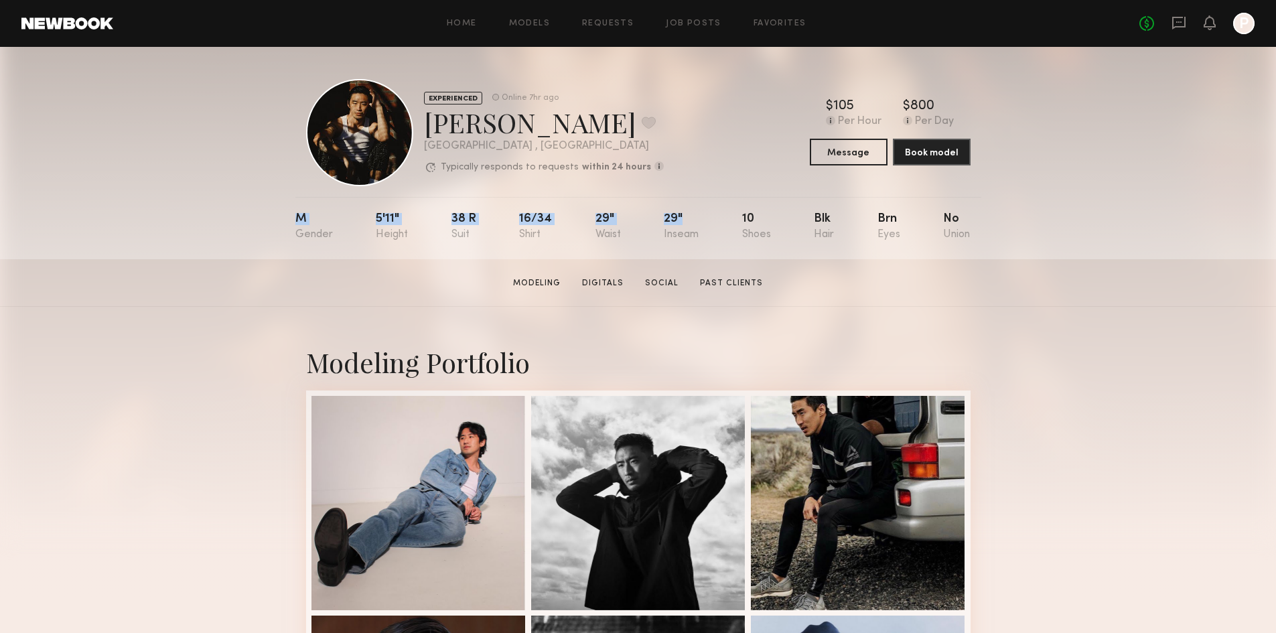
drag, startPoint x: 289, startPoint y: 225, endPoint x: 539, endPoint y: 258, distance: 252.0
click at [695, 240] on div "EXPERIENCED Online 7hr ago Jasper J. Favorite Los Angeles , CA Typically respon…" at bounding box center [638, 153] width 1276 height 212
click at [421, 271] on section "Jasper J. Modeling Digitals Social Past Clients Message Book Model" at bounding box center [638, 283] width 1276 height 48
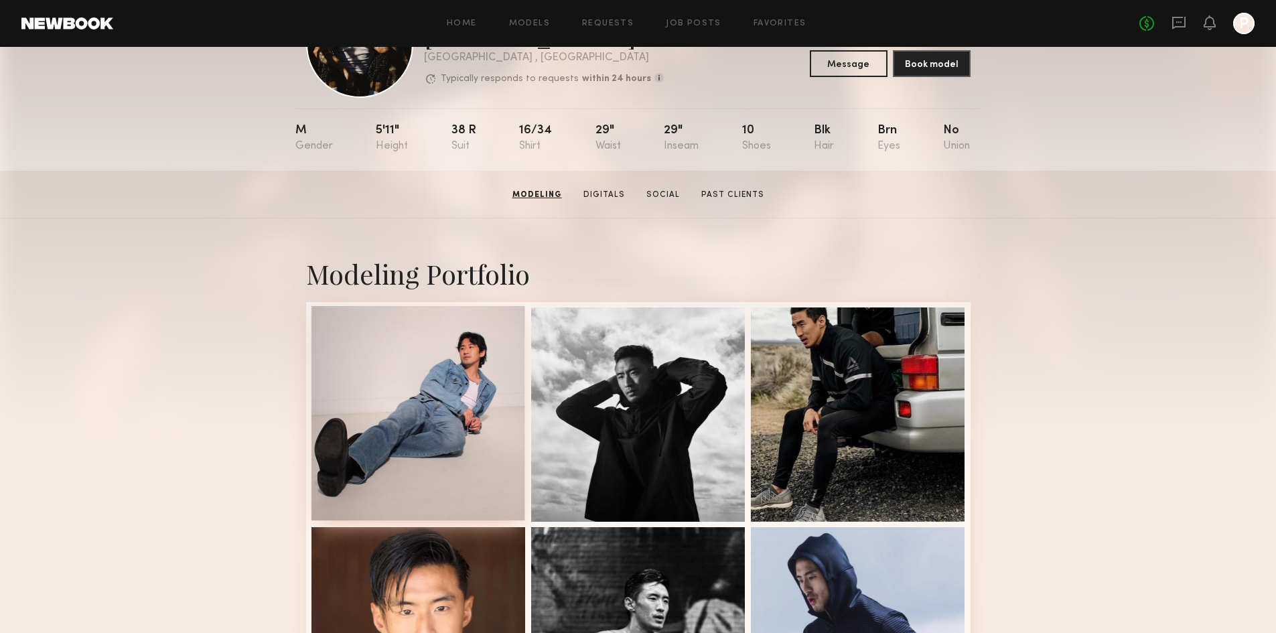
scroll to position [67, 0]
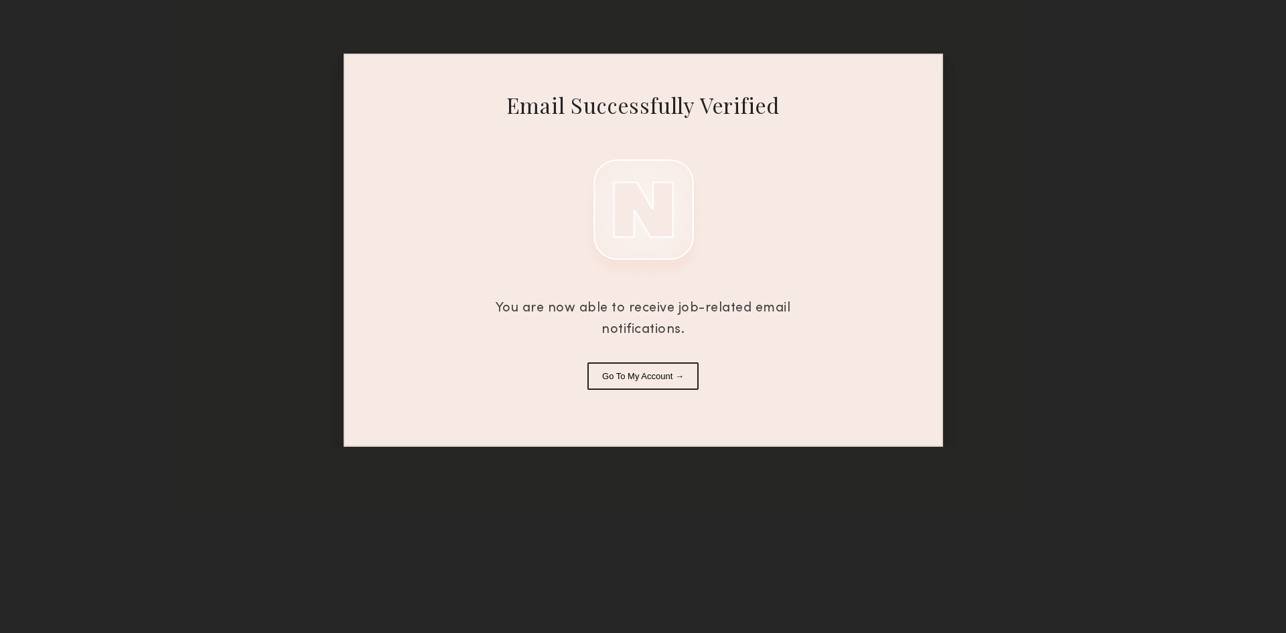
click at [667, 380] on button "Go To My Account →" at bounding box center [643, 375] width 111 height 27
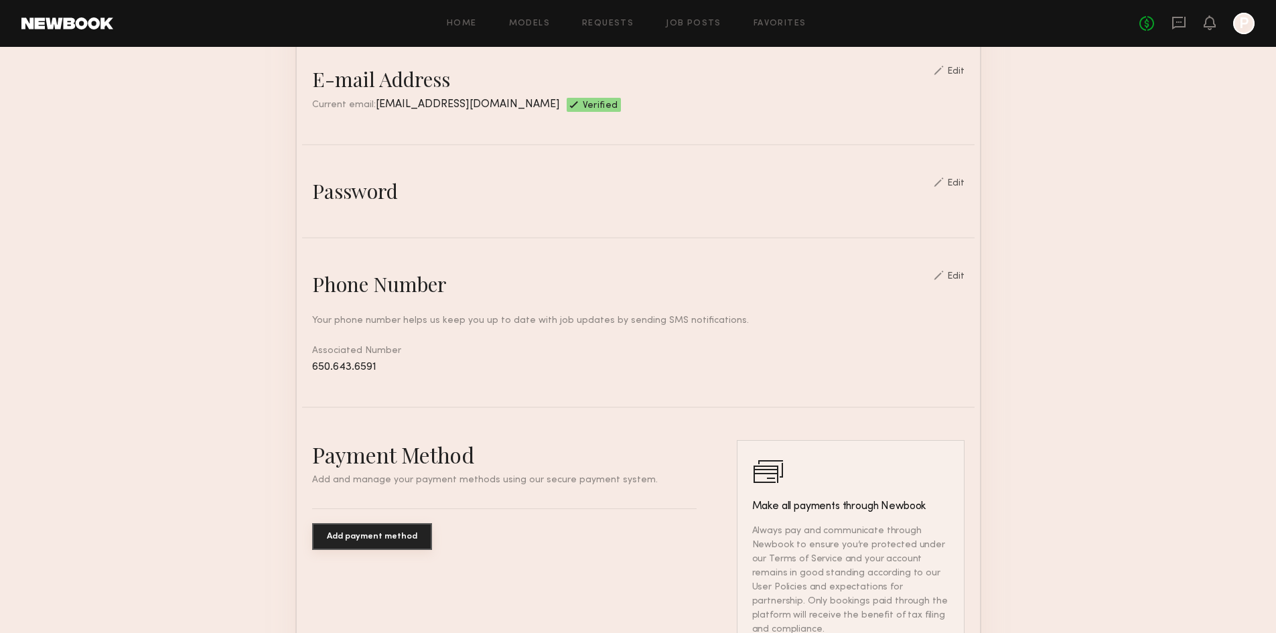
scroll to position [366, 0]
